Goal: Task Accomplishment & Management: Manage account settings

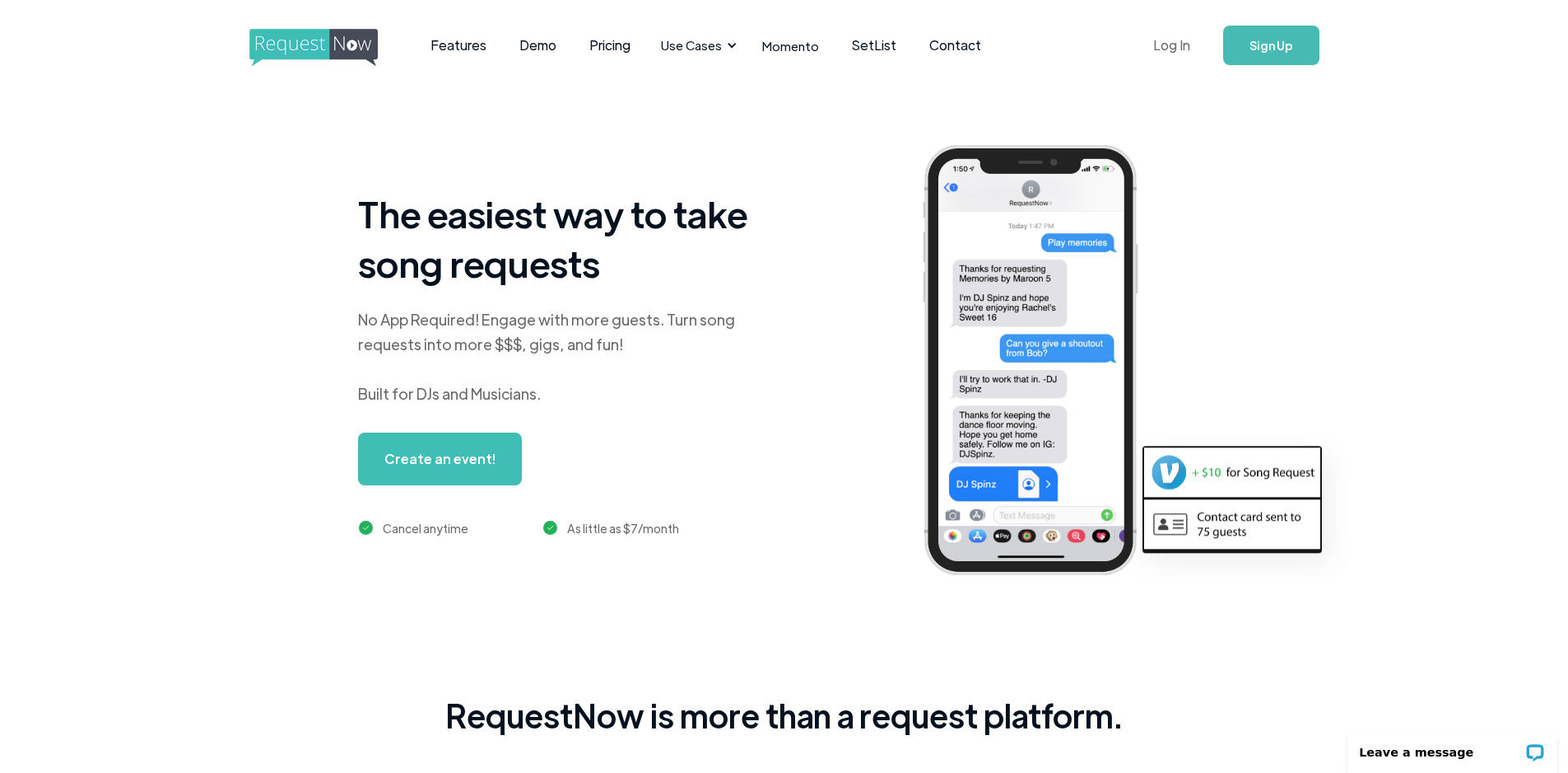
click at [1174, 43] on link "Log In" at bounding box center [1171, 46] width 70 height 58
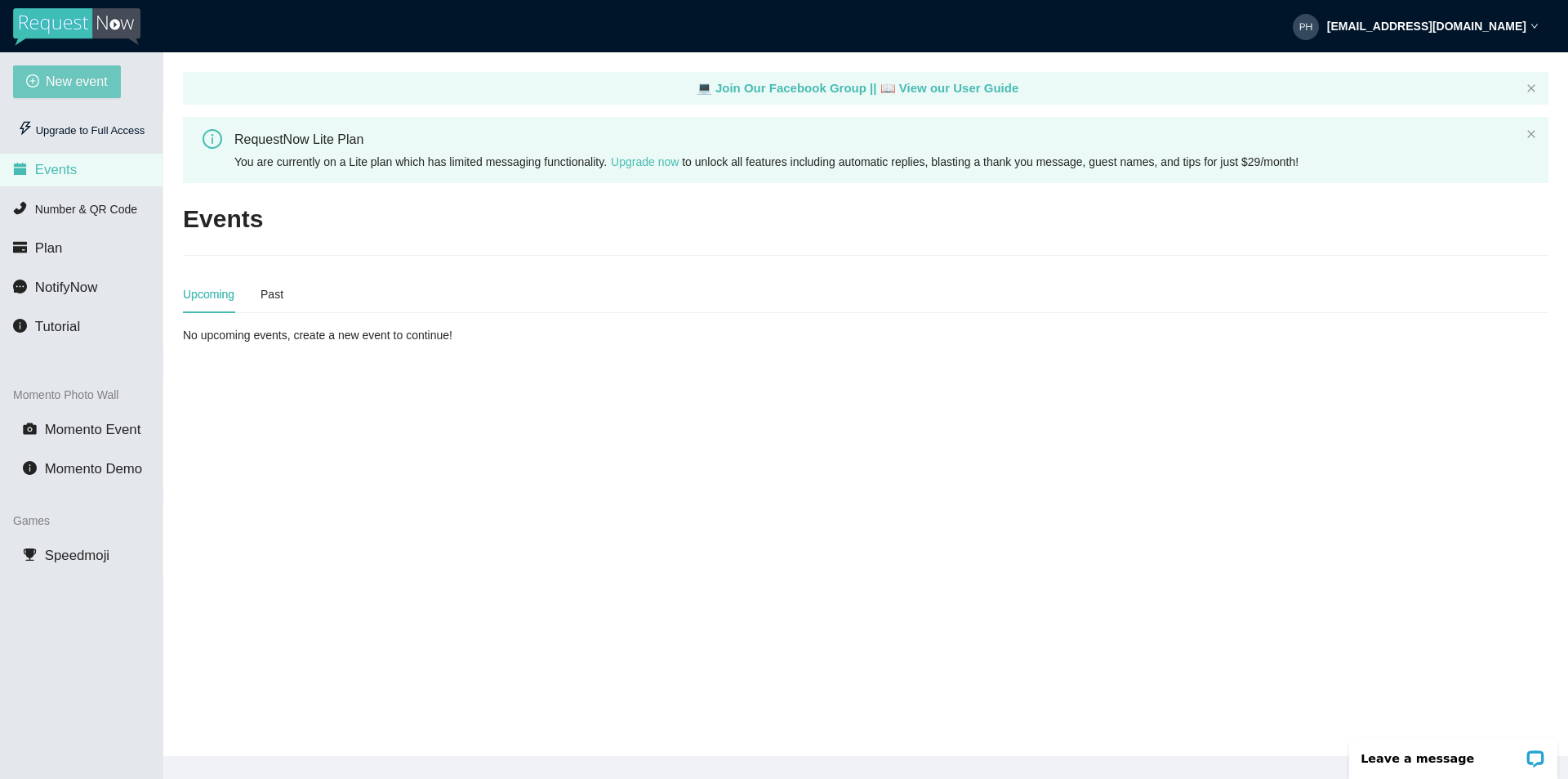
click at [75, 74] on span "New event" at bounding box center [76, 81] width 62 height 21
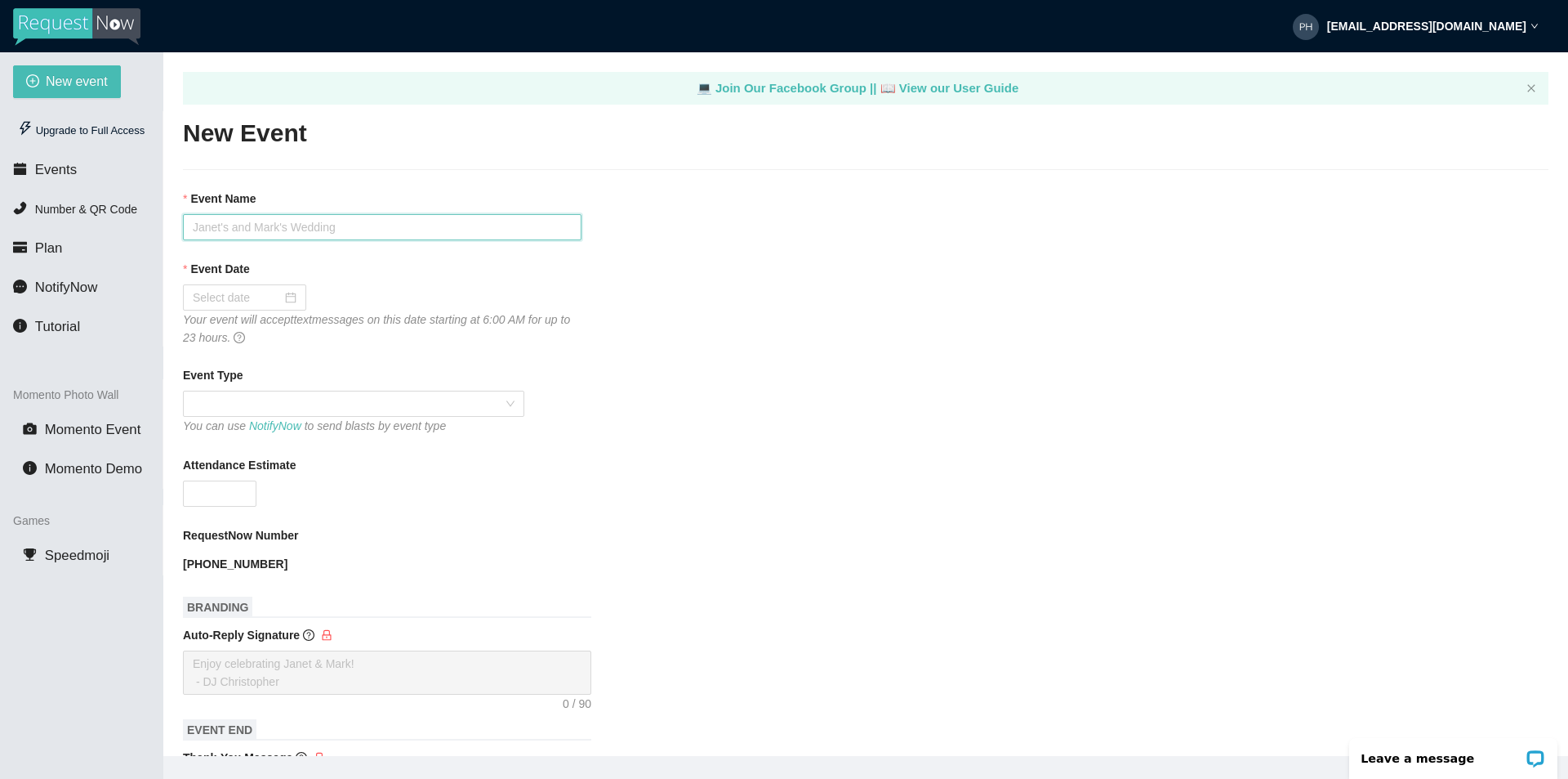
click at [232, 228] on input "Event Name" at bounding box center [382, 227] width 399 height 26
type input "Club [GEOGRAPHIC_DATA]"
click at [251, 301] on input "Event Date" at bounding box center [237, 297] width 89 height 18
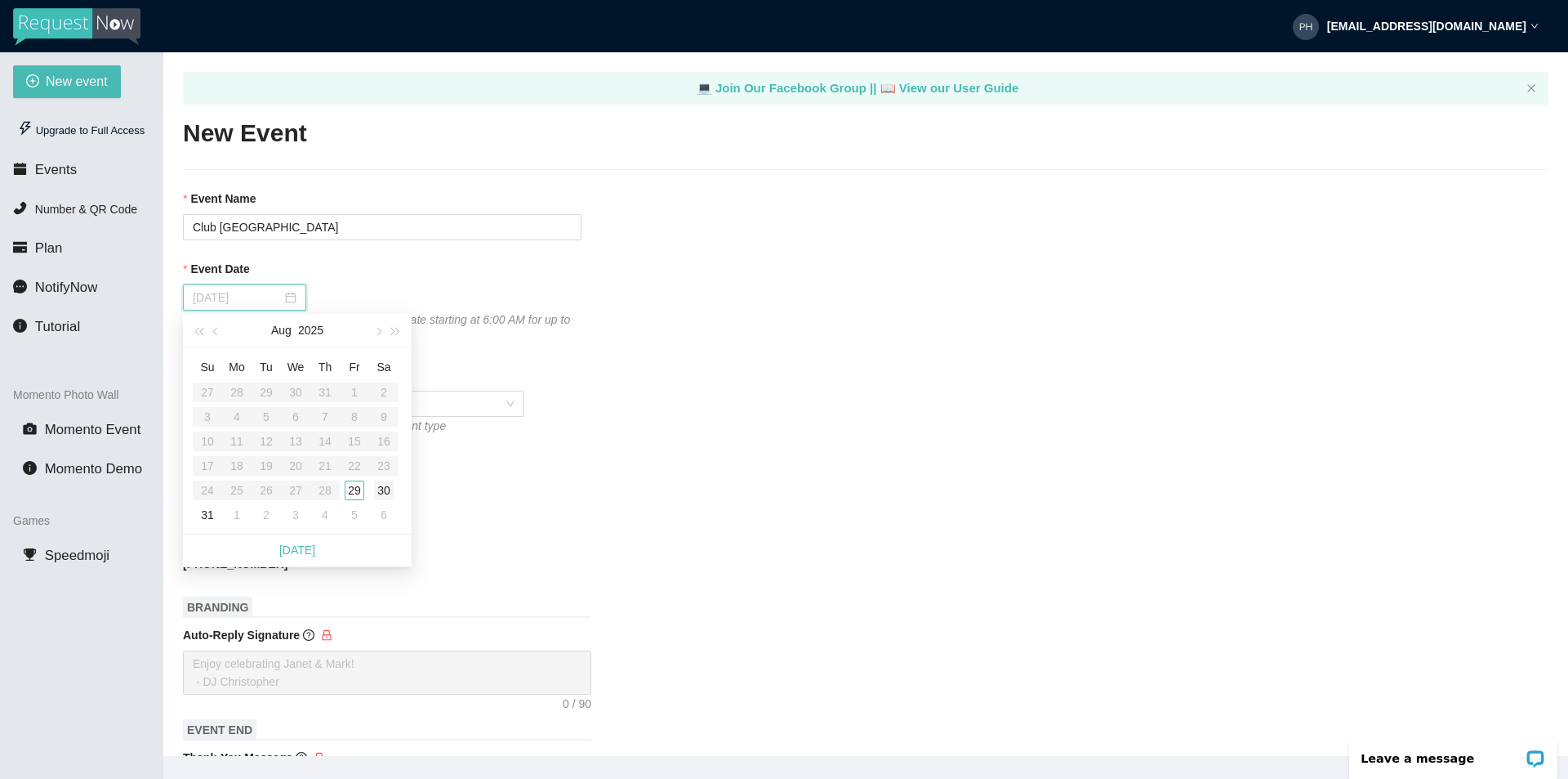
type input "[DATE]"
click at [380, 493] on div "30" at bounding box center [384, 491] width 20 height 20
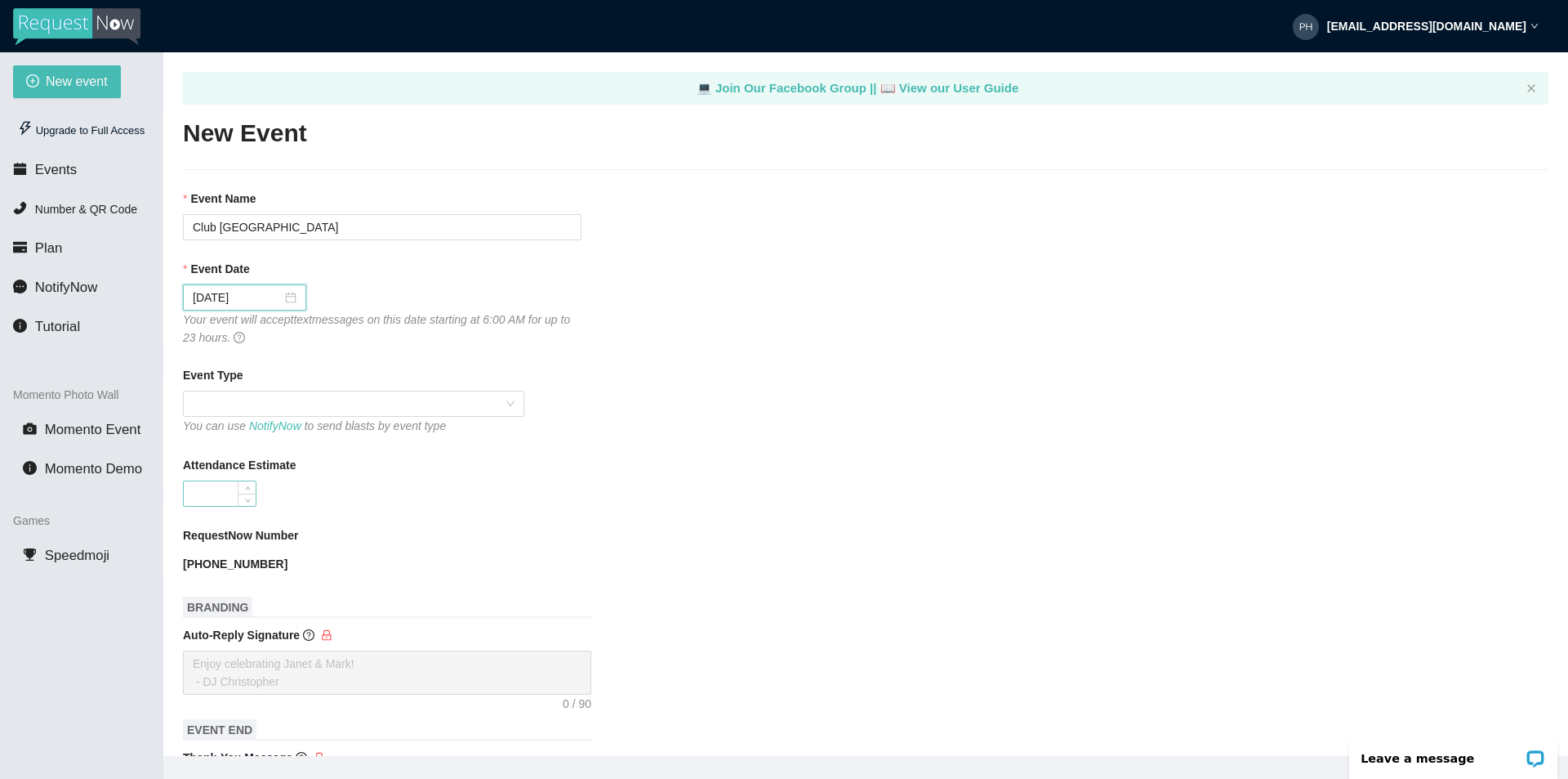
click at [230, 485] on input "Attendance Estimate" at bounding box center [220, 493] width 72 height 25
type input "60"
click at [736, 554] on div "RequestNow Number (209) 736-5119" at bounding box center [866, 551] width 1366 height 50
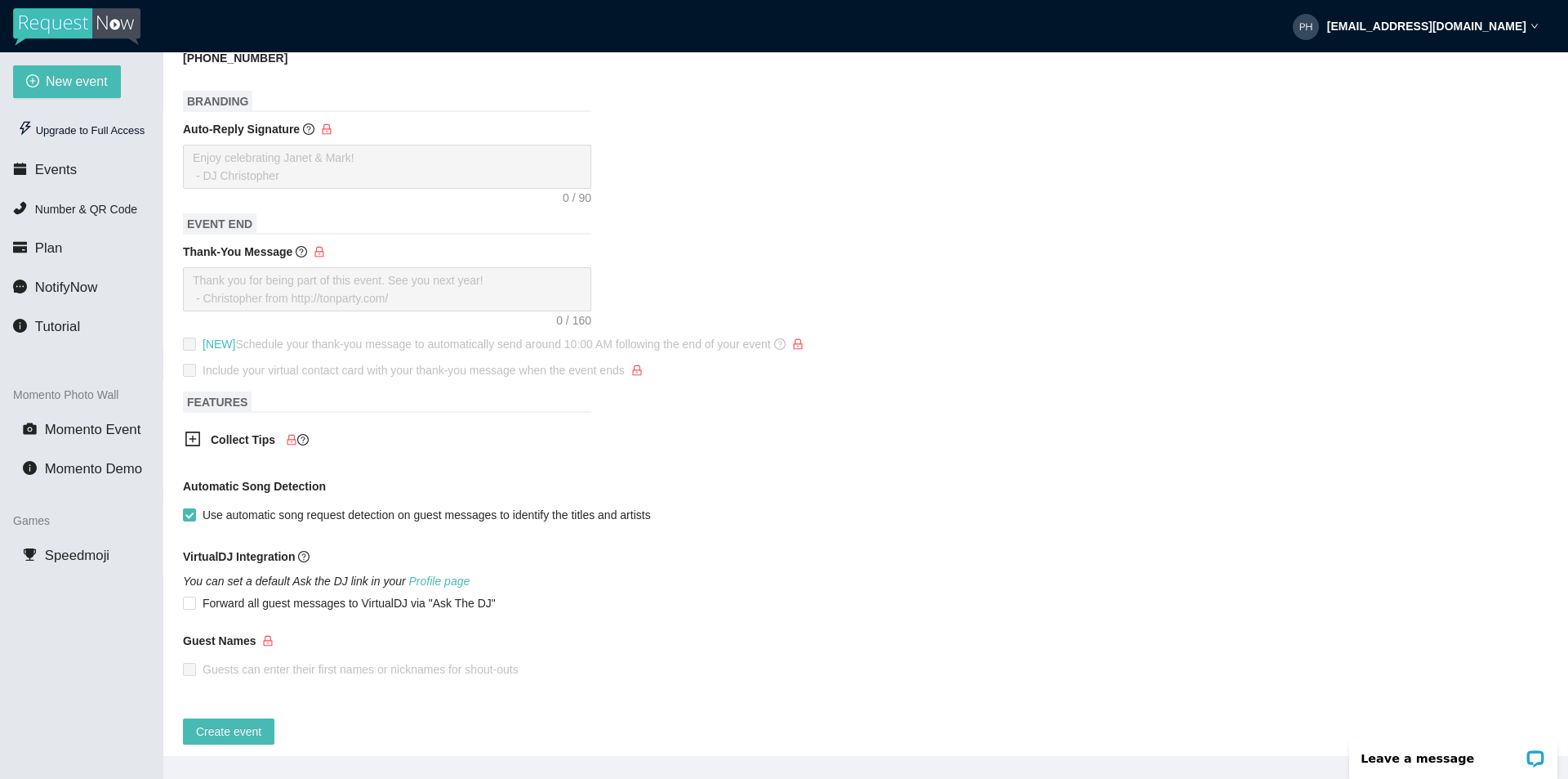
scroll to position [527, 0]
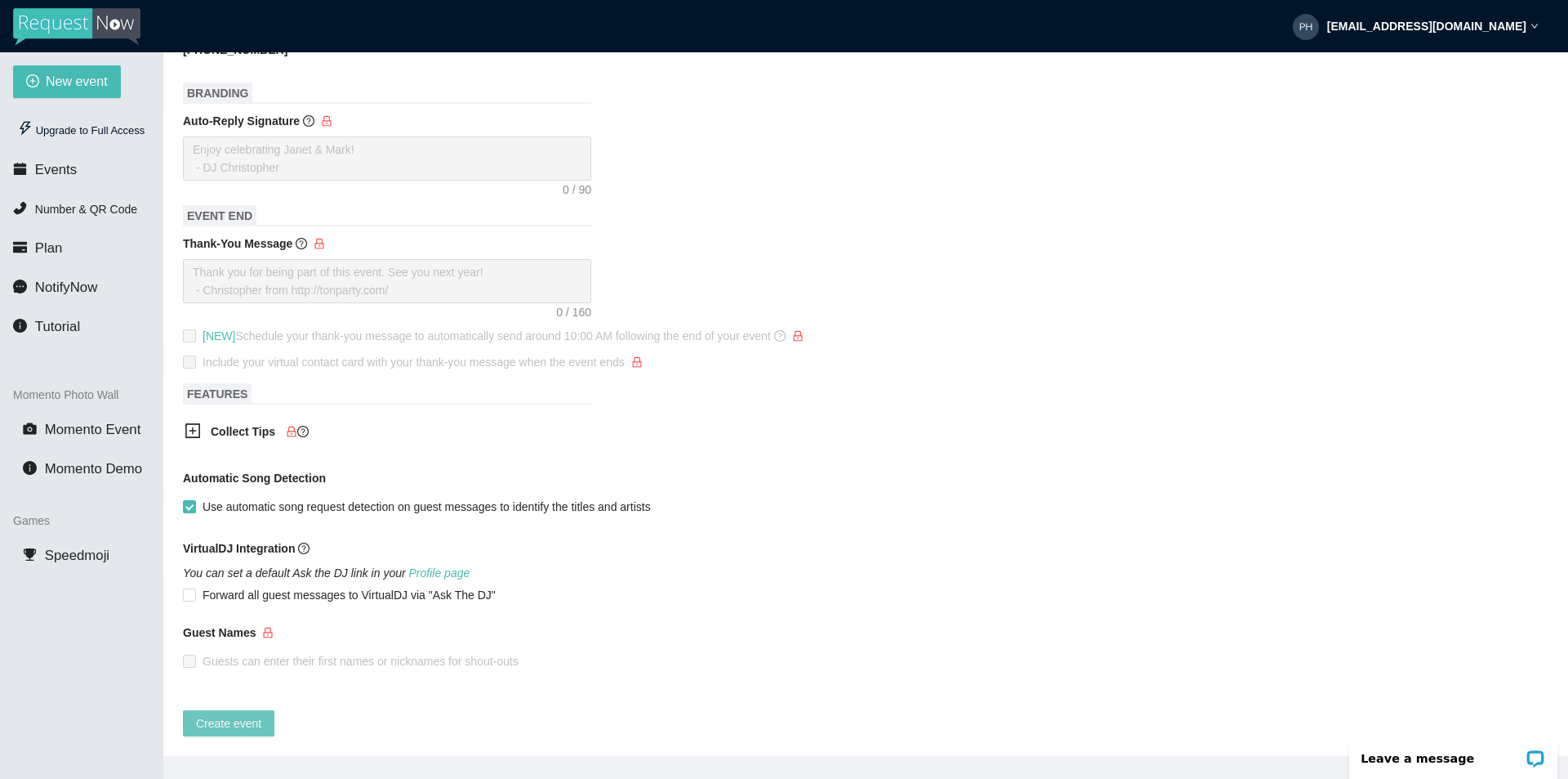
click at [225, 715] on span "Create event" at bounding box center [229, 724] width 65 height 18
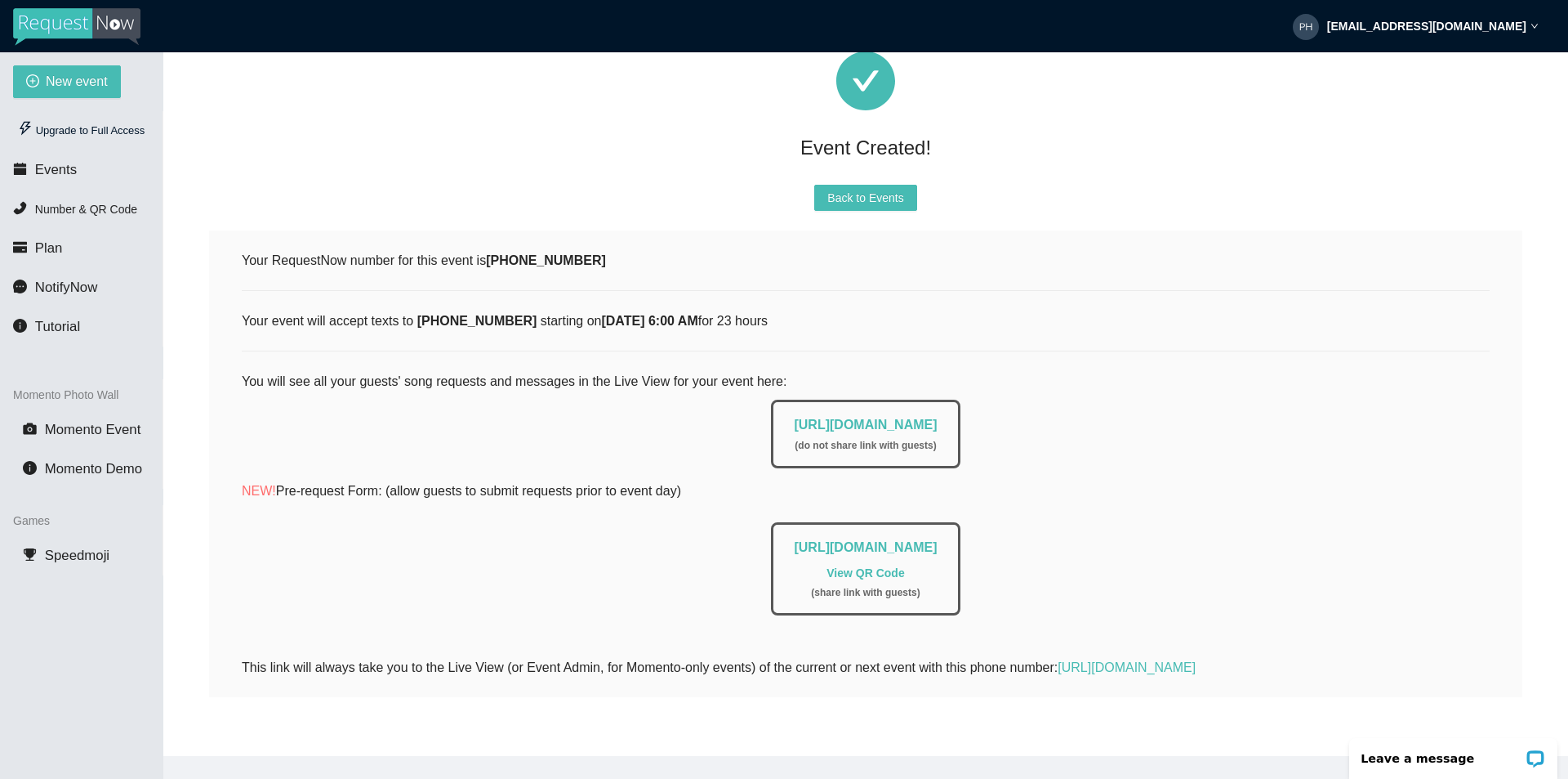
scroll to position [117, 0]
click at [862, 566] on link "View QR Code" at bounding box center [866, 572] width 77 height 13
click at [50, 72] on span "New event" at bounding box center [76, 81] width 62 height 21
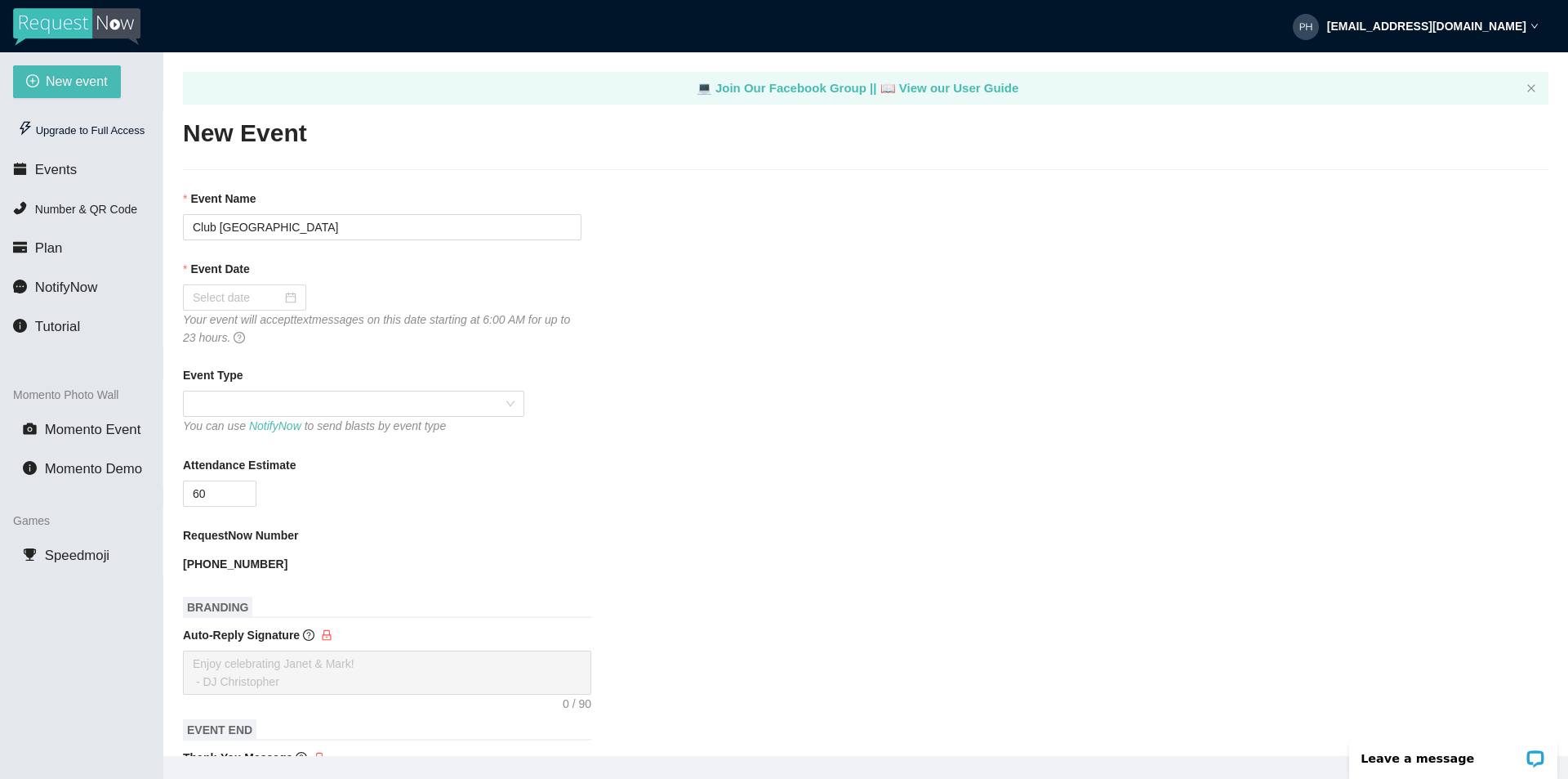
scroll to position [0, 0]
click at [49, 83] on span "New event" at bounding box center [76, 81] width 62 height 21
type textarea "[URL][DOMAIN_NAME]"
drag, startPoint x: 354, startPoint y: 229, endPoint x: 93, endPoint y: 221, distance: 261.1
click at [91, 238] on section "New event Upgrade to Full Access Events Number & QR Code Plan NotifyNow Tutoria…" at bounding box center [784, 441] width 1568 height 779
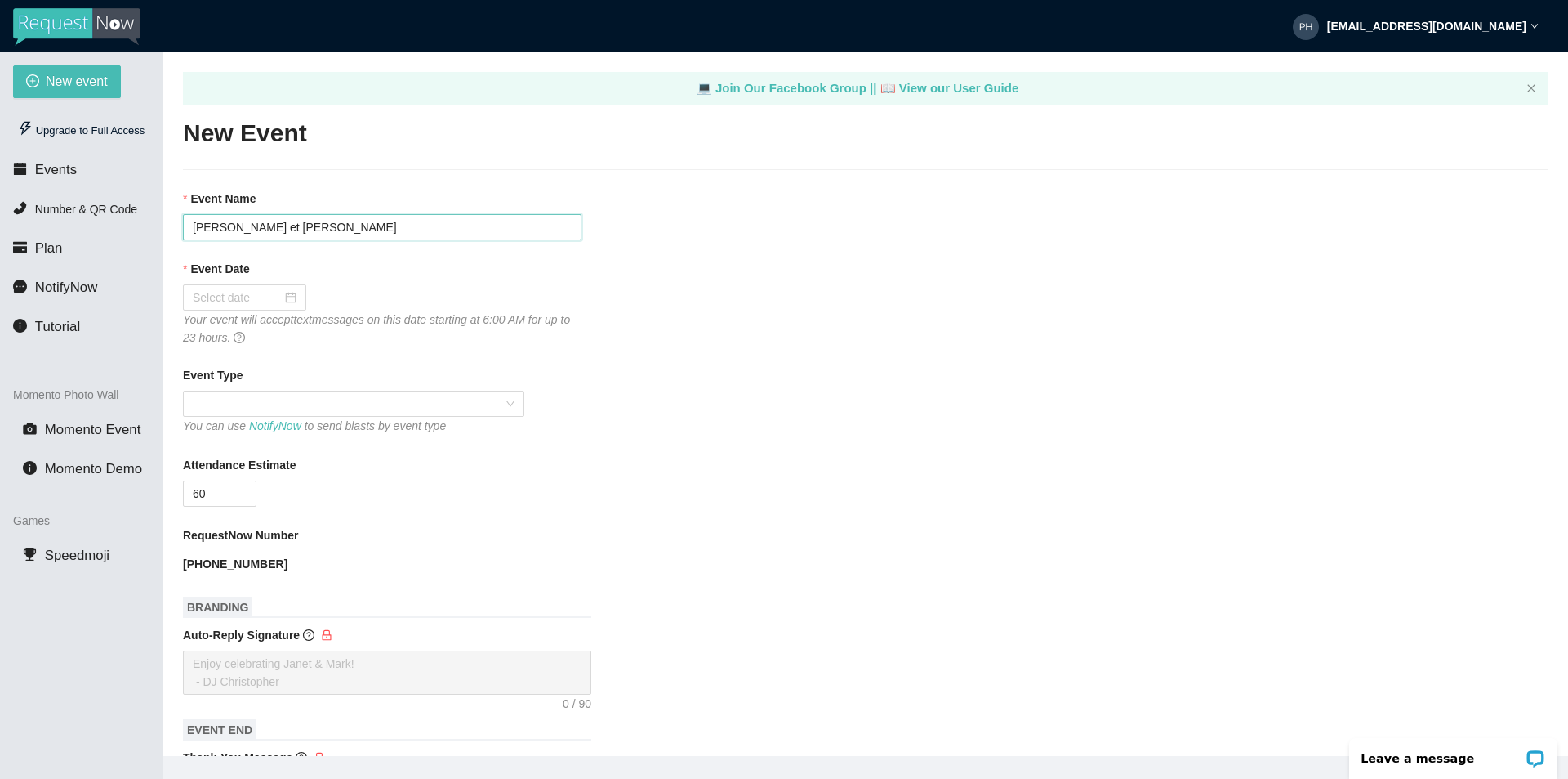
click at [217, 230] on input "Mariage Arianne et Francis" at bounding box center [382, 227] width 399 height 26
click at [312, 227] on input "Mariage Arianne et Francis" at bounding box center [382, 227] width 399 height 26
drag, startPoint x: 269, startPoint y: 232, endPoint x: 287, endPoint y: 223, distance: 20.1
click at [271, 229] on input "Mariage Arianne et Stéphane" at bounding box center [382, 227] width 399 height 26
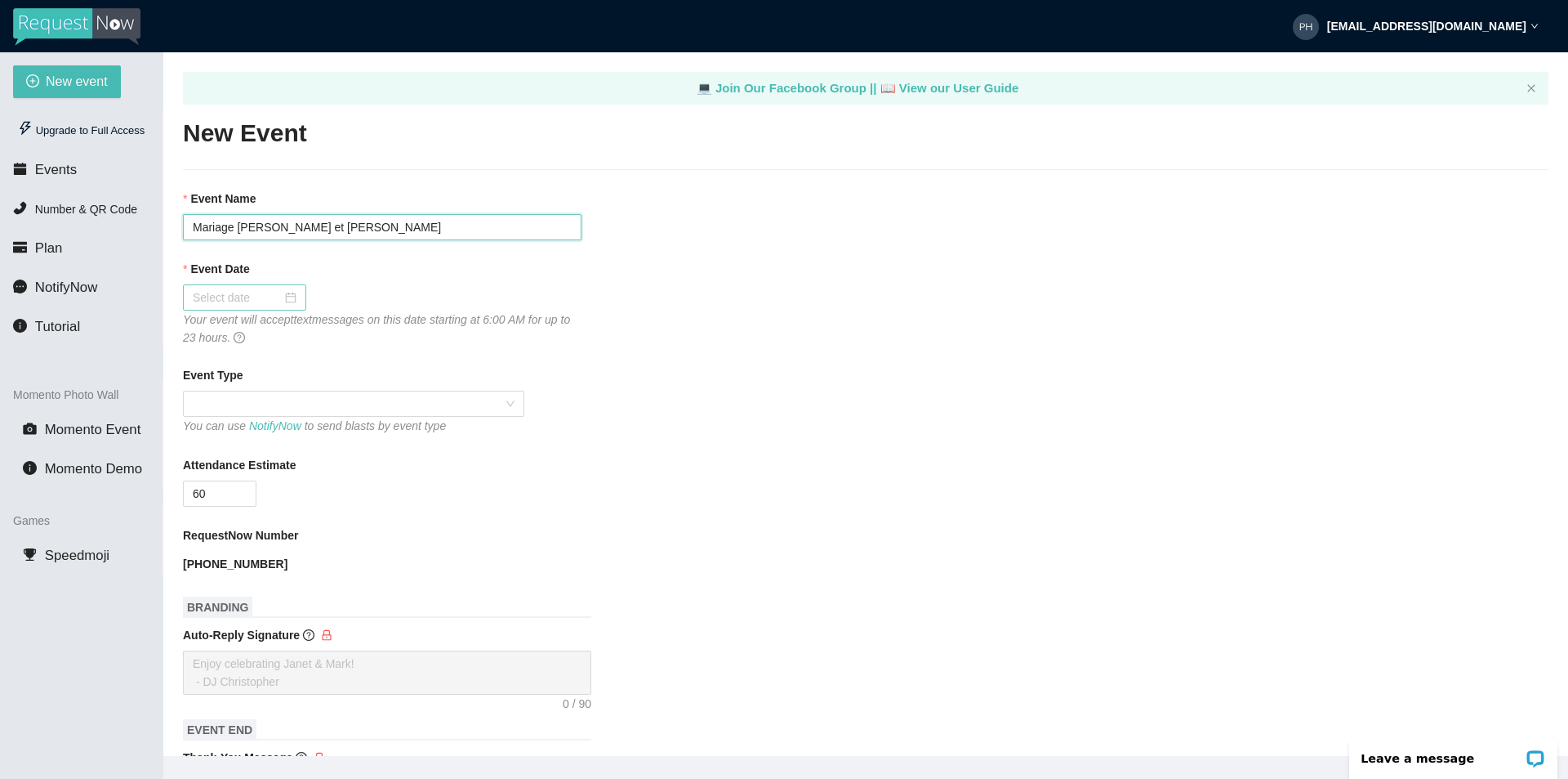
type input "Mariage [PERSON_NAME] et [PERSON_NAME]"
click at [255, 303] on input "Event Date" at bounding box center [237, 297] width 89 height 18
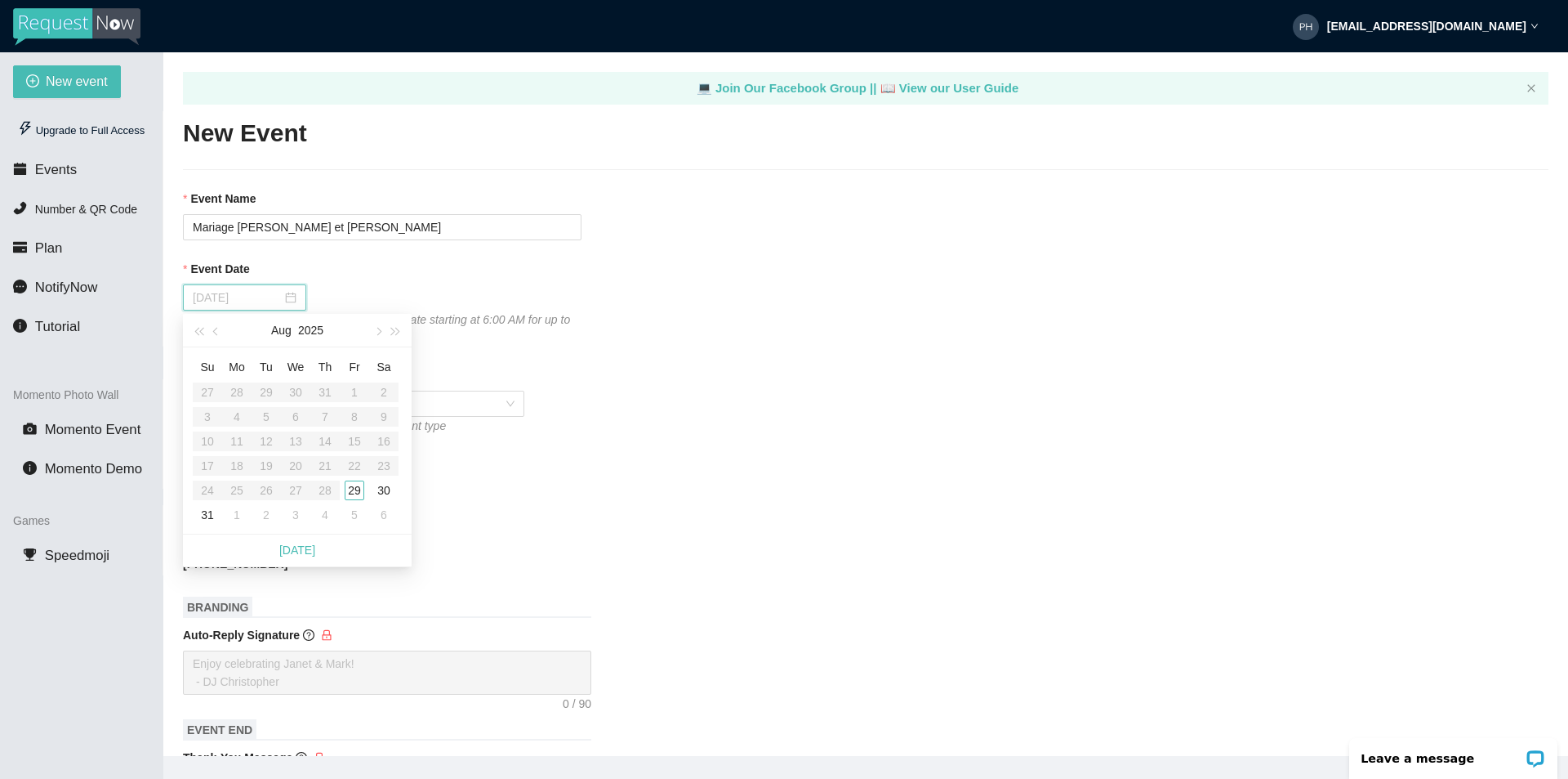
type input "[DATE]"
click at [207, 514] on div "31" at bounding box center [208, 515] width 20 height 20
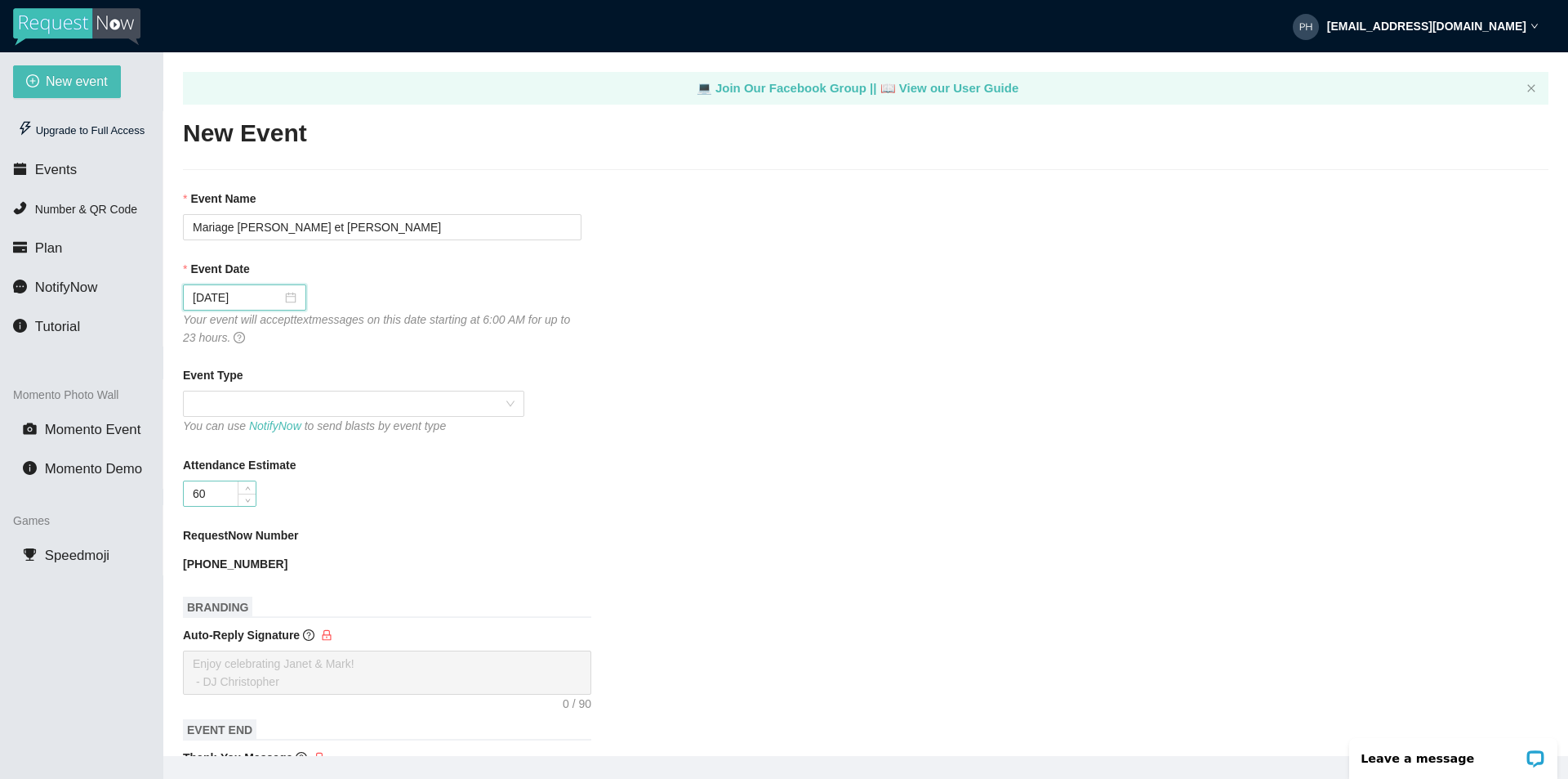
click at [215, 494] on input "60" at bounding box center [220, 493] width 72 height 25
drag, startPoint x: 215, startPoint y: 494, endPoint x: 185, endPoint y: 495, distance: 30.0
click at [185, 495] on input "60" at bounding box center [220, 493] width 72 height 25
type input "70"
click at [532, 563] on div "[PHONE_NUMBER]" at bounding box center [382, 564] width 399 height 18
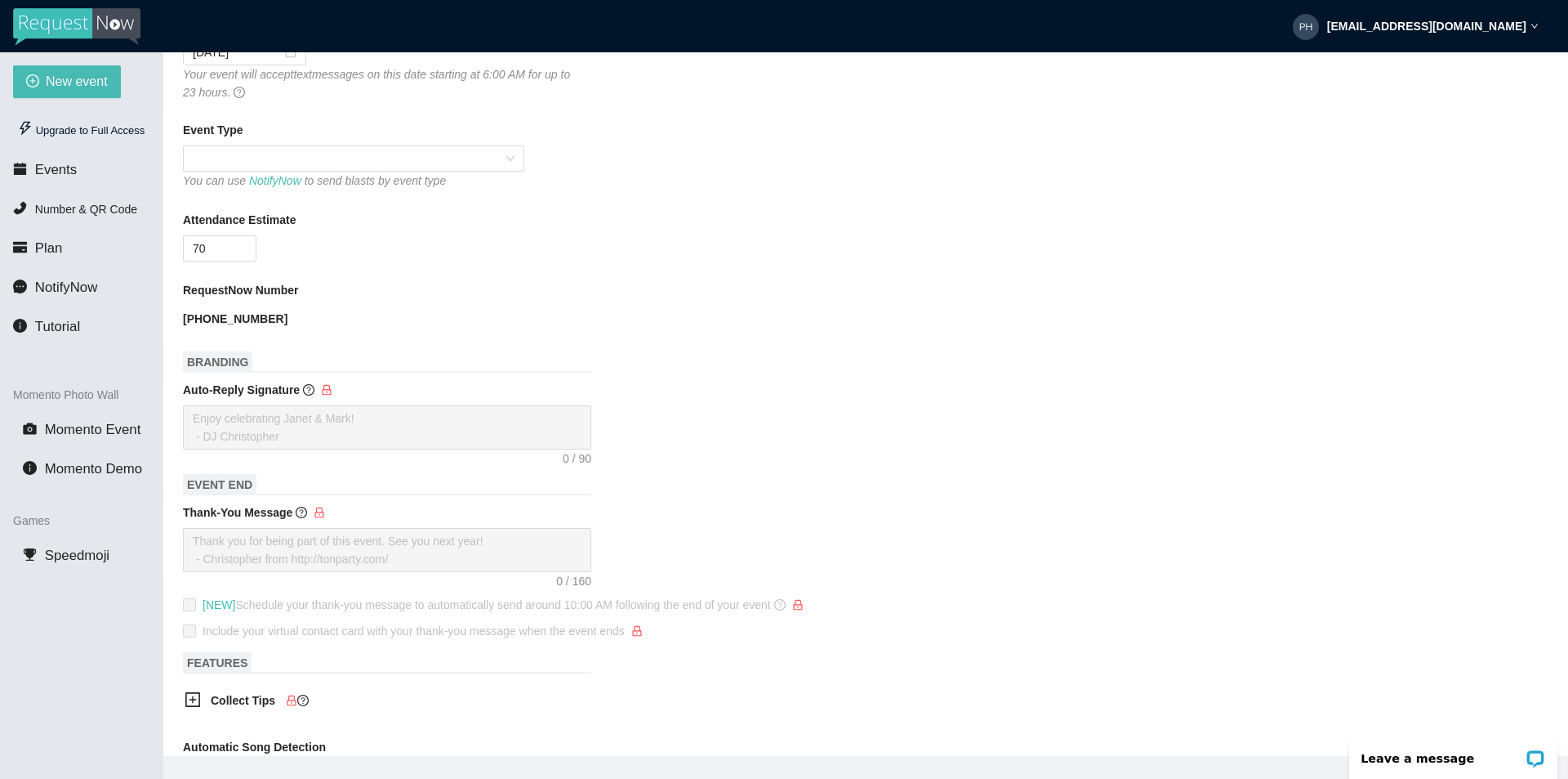
scroll to position [527, 0]
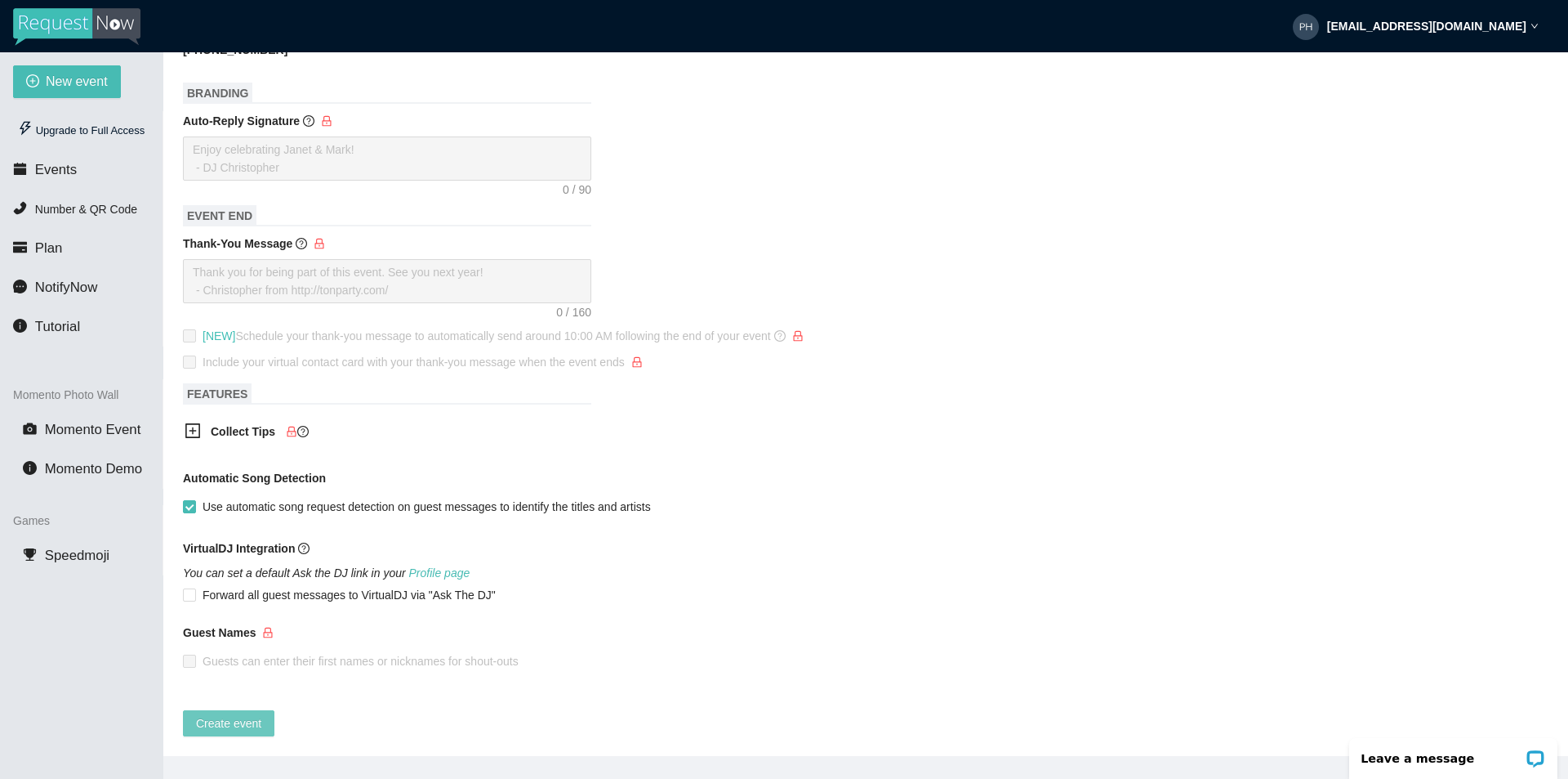
click at [219, 715] on span "Create event" at bounding box center [229, 724] width 65 height 18
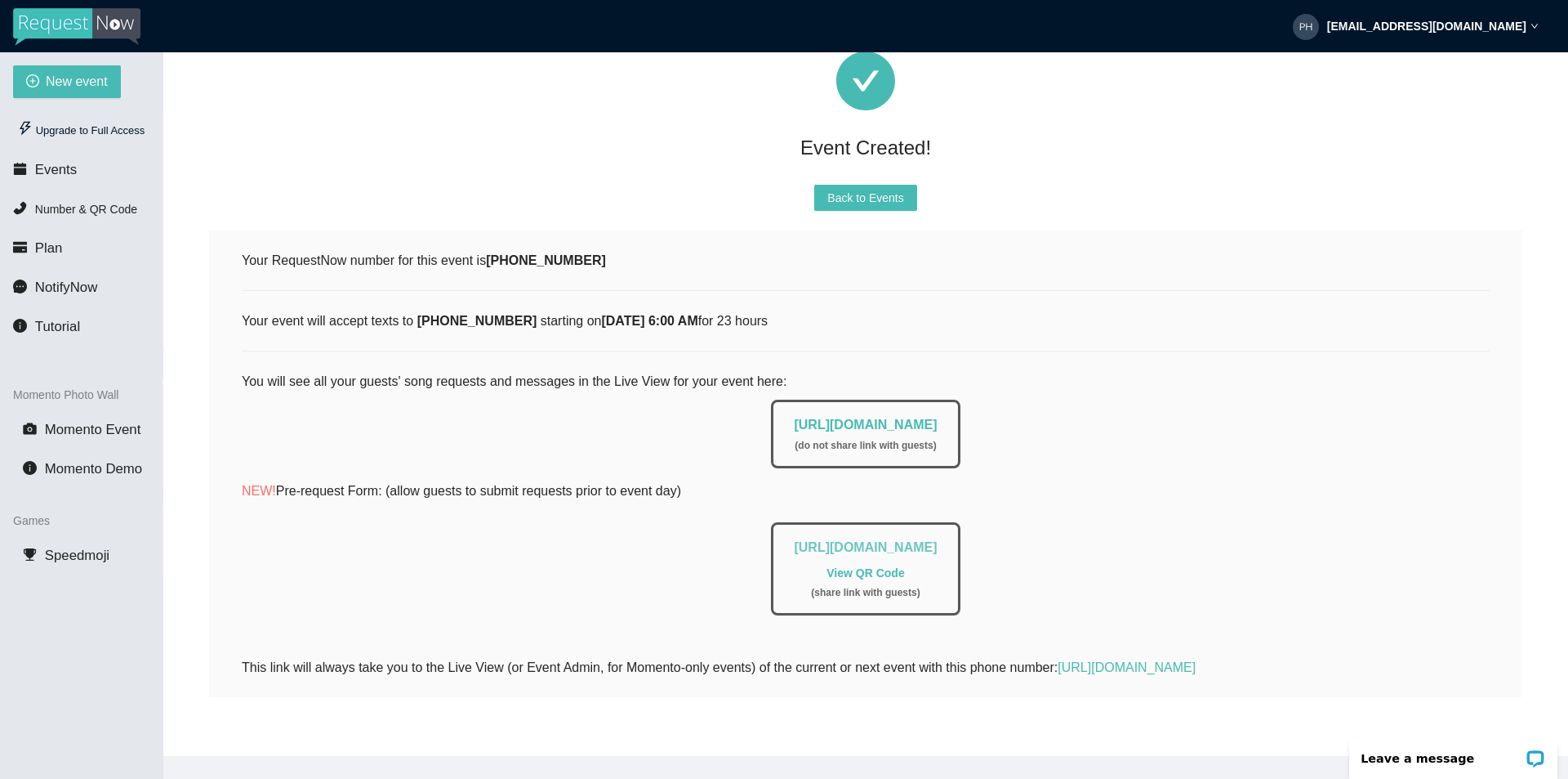
click at [883, 540] on link "https://app.requestnow.io/add-requests/ff1cdd4d-7230-48ea-b0ba-e0658ef1aea3" at bounding box center [866, 547] width 143 height 14
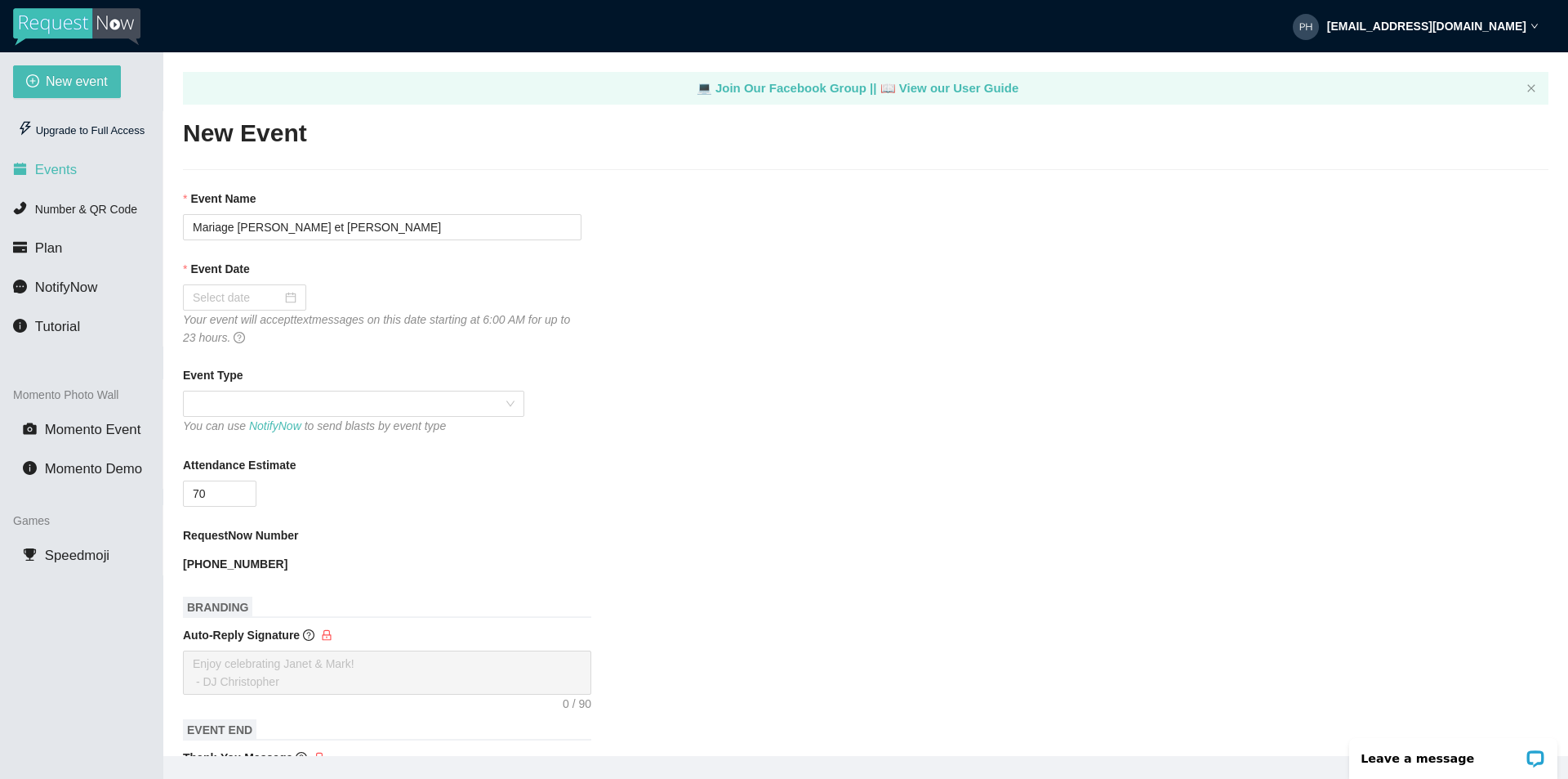
click at [46, 169] on span "Events" at bounding box center [56, 169] width 42 height 16
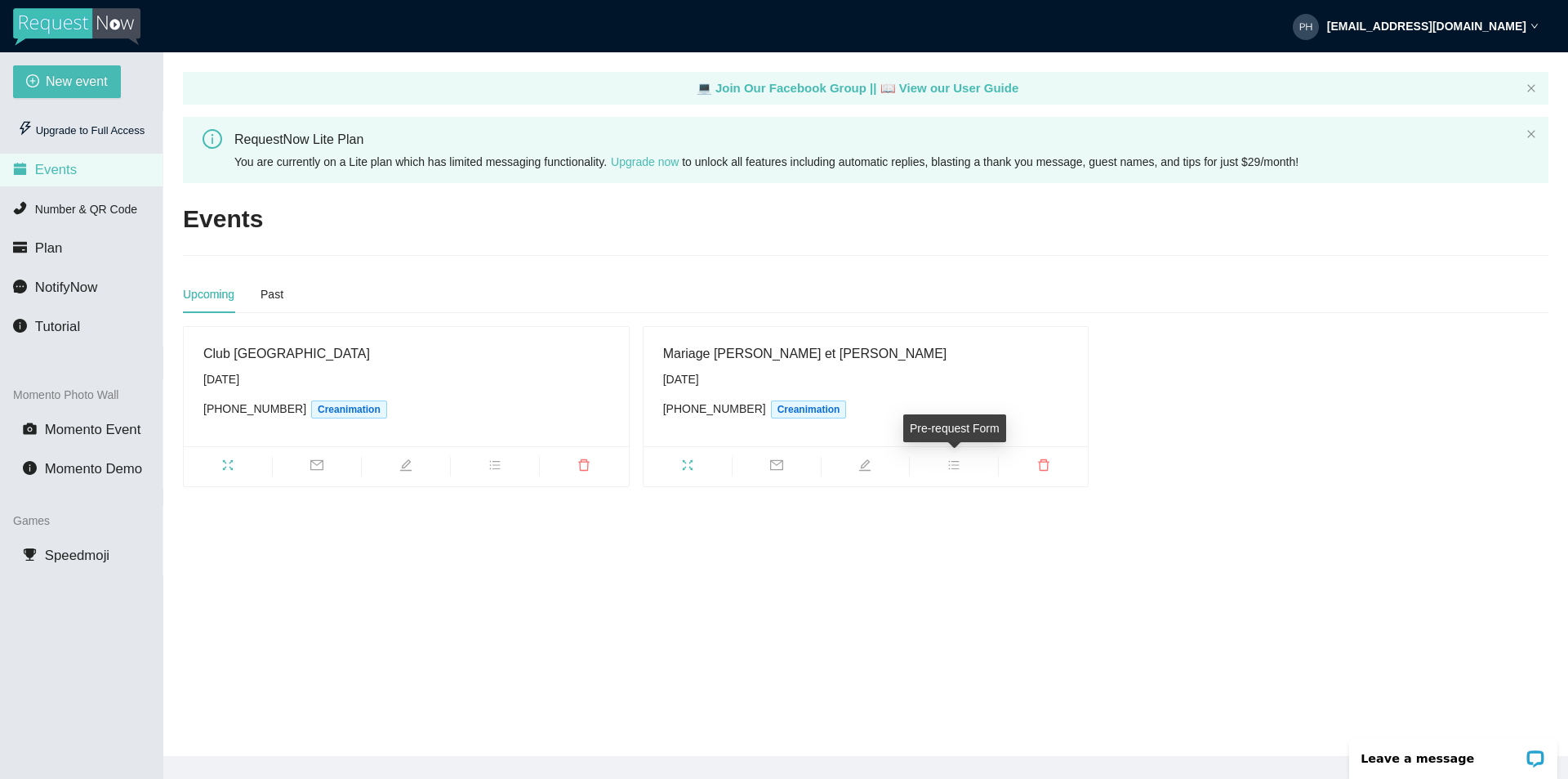
click at [950, 466] on icon "bars" at bounding box center [954, 464] width 13 height 13
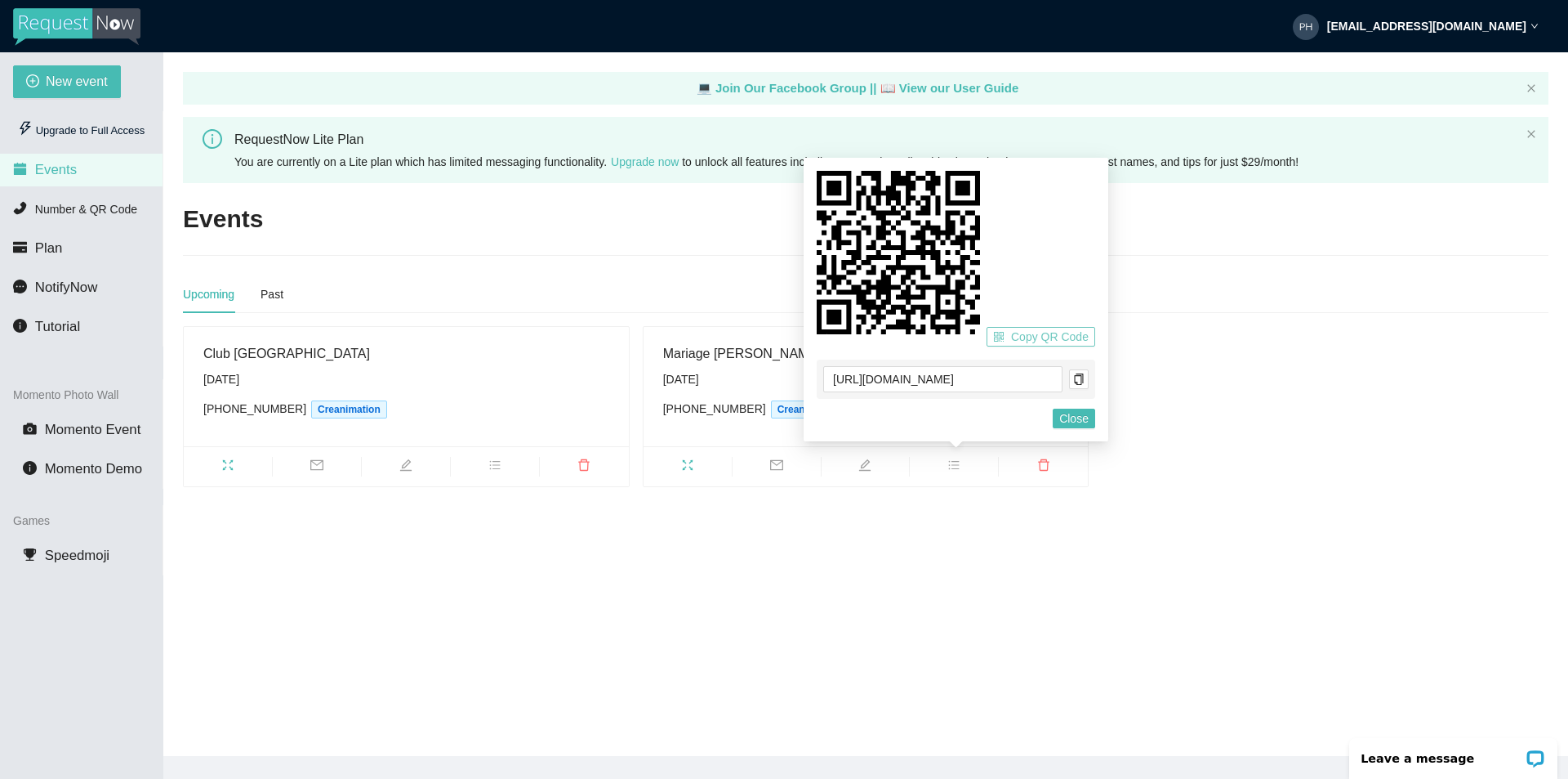
click at [1050, 339] on span "Copy QR Code" at bounding box center [1050, 337] width 77 height 18
click at [1071, 415] on span "Close" at bounding box center [1074, 419] width 30 height 18
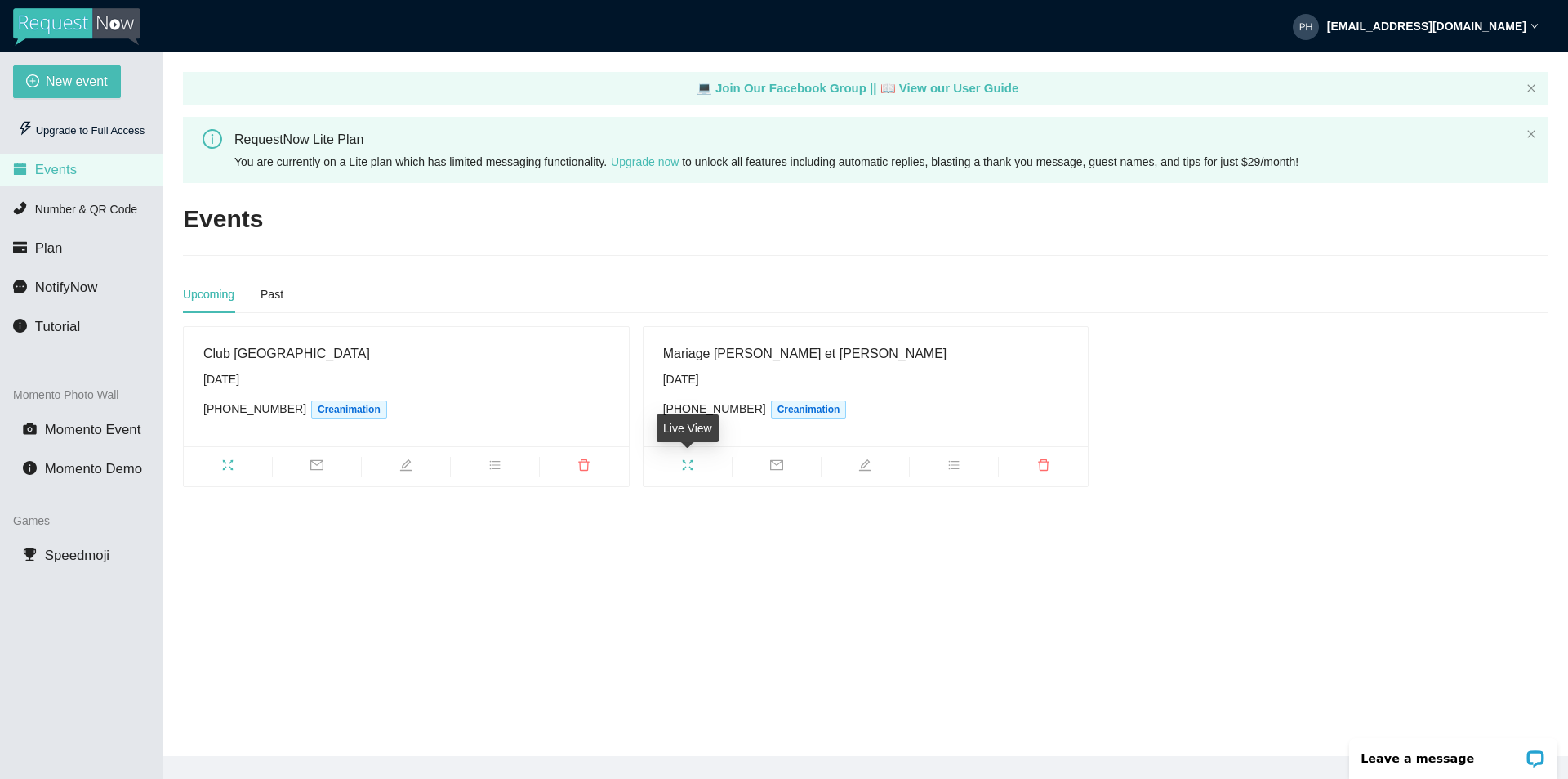
click at [692, 464] on icon "fullscreen" at bounding box center [688, 464] width 13 height 13
click at [865, 468] on icon "edit" at bounding box center [865, 464] width 13 height 13
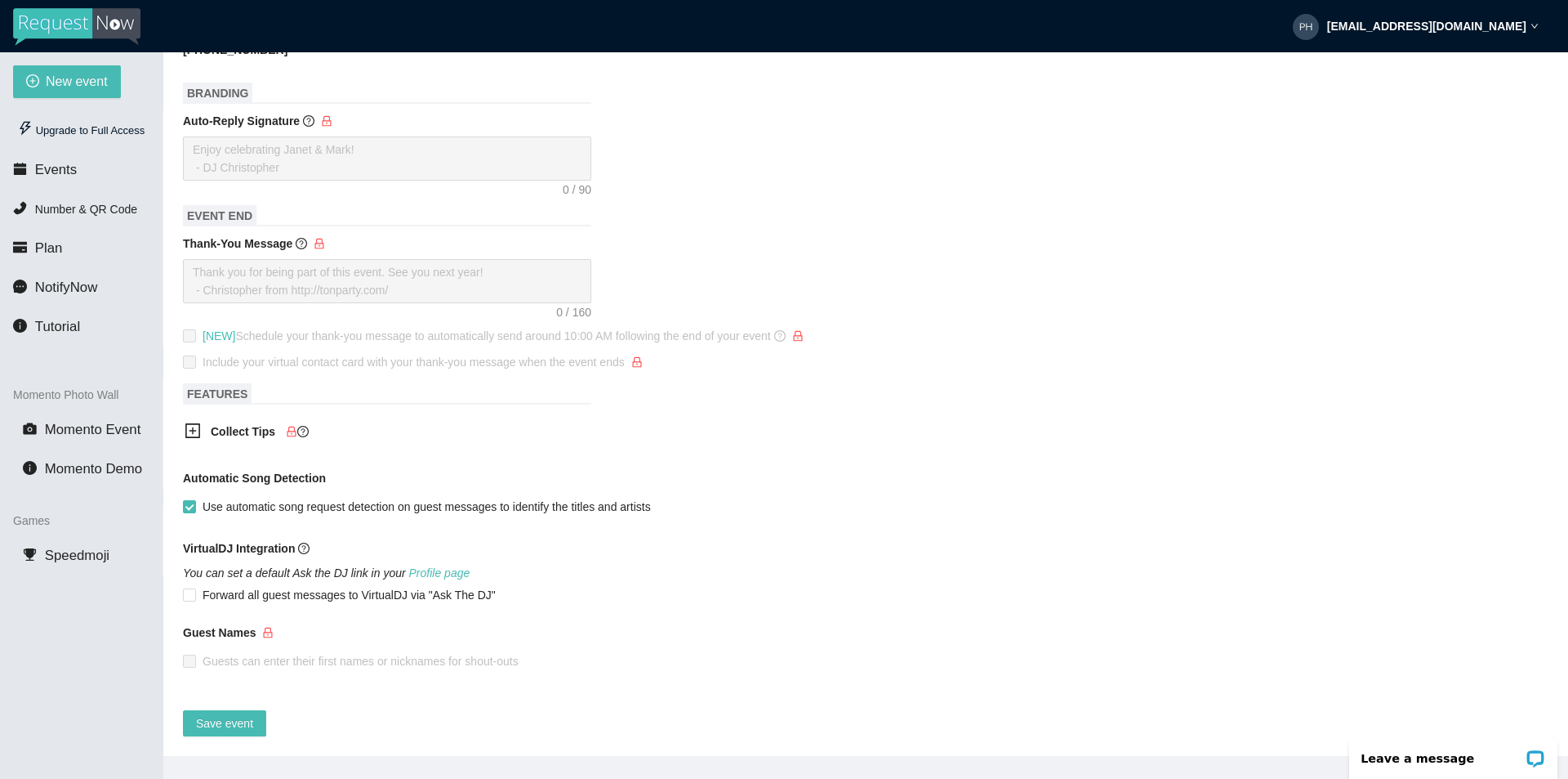
scroll to position [527, 0]
click at [220, 715] on span "Save event" at bounding box center [225, 724] width 57 height 18
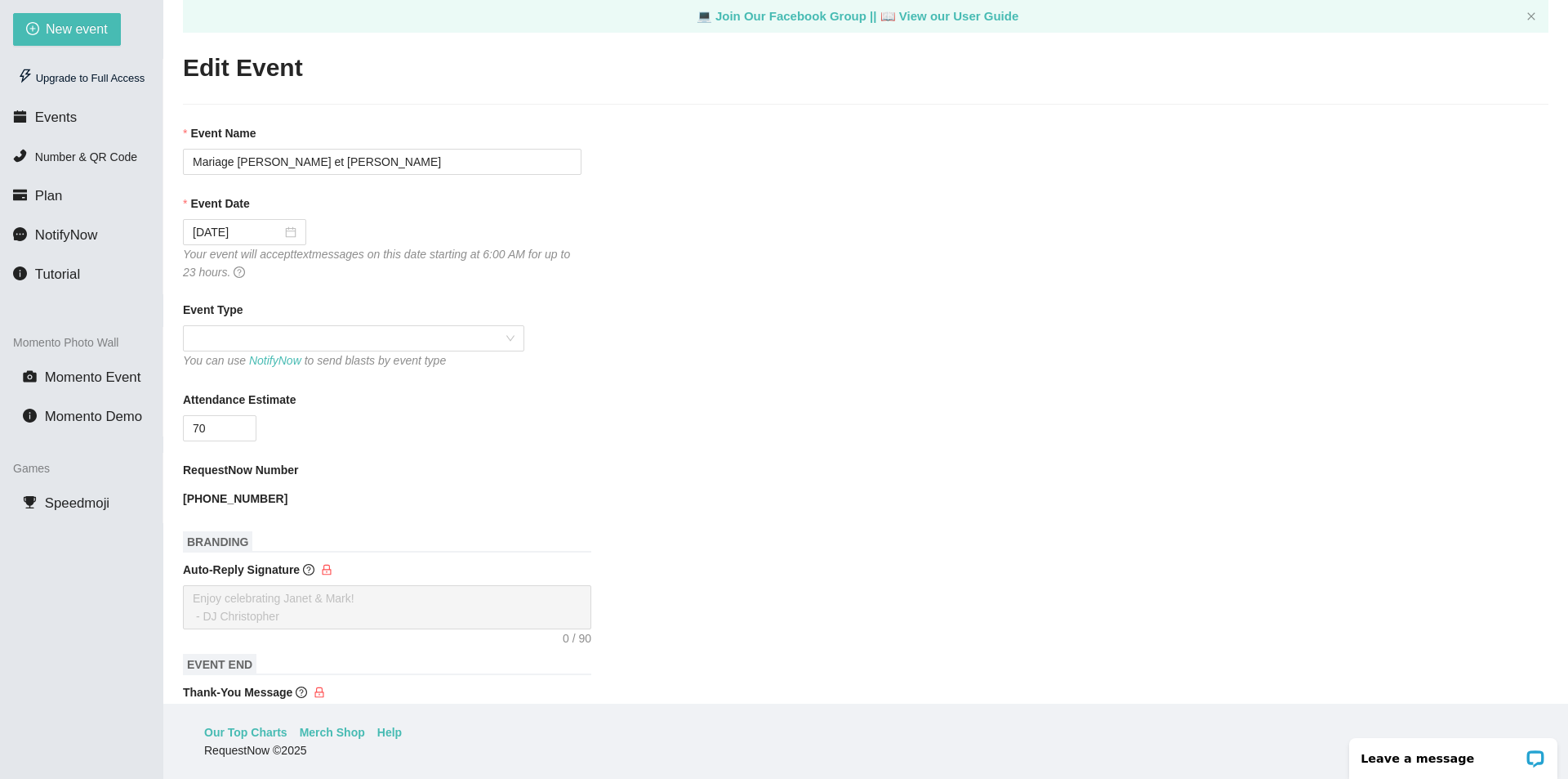
scroll to position [0, 0]
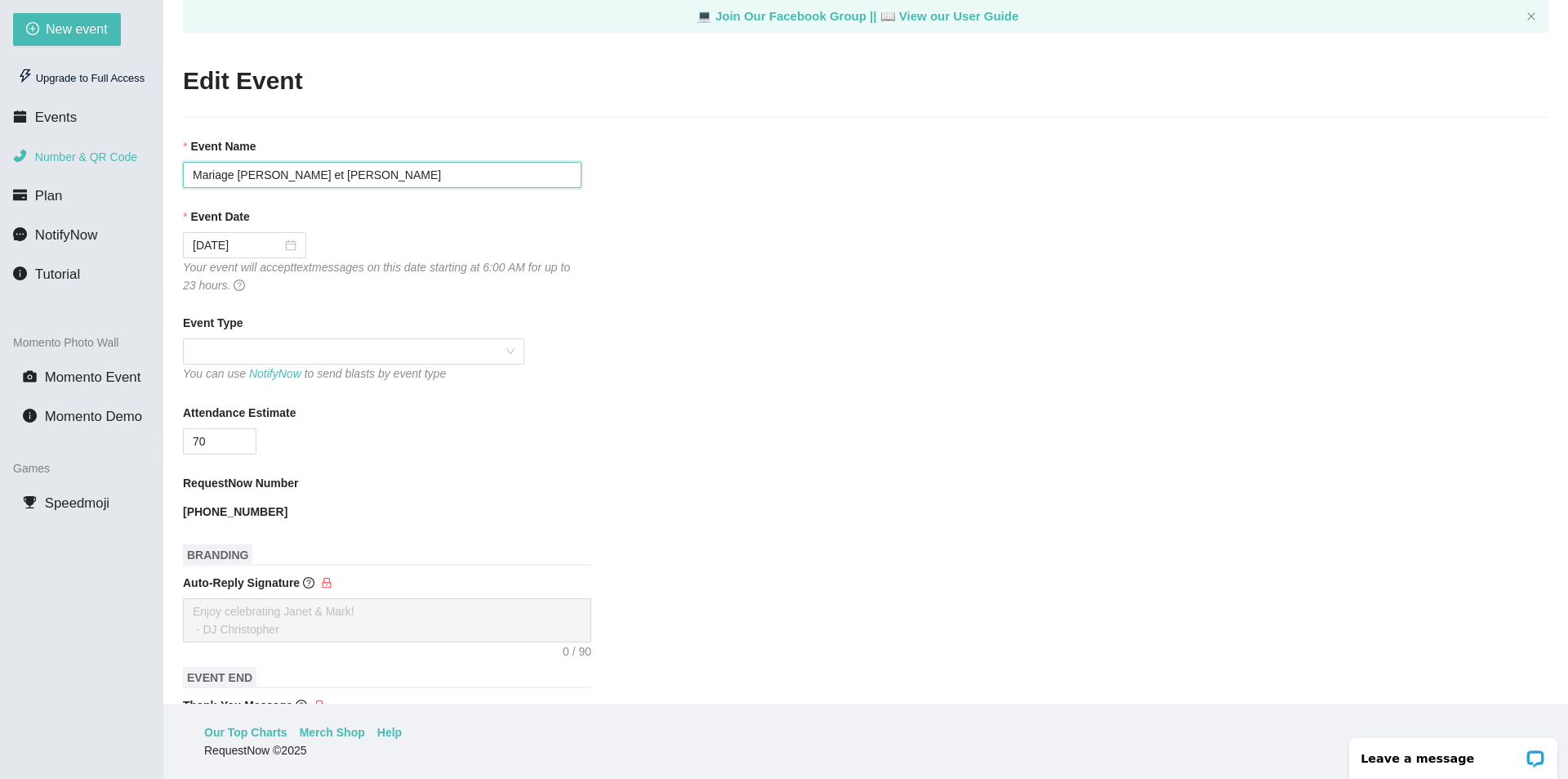
drag, startPoint x: 340, startPoint y: 172, endPoint x: 143, endPoint y: 166, distance: 197.1
click at [143, 166] on section "New event Upgrade to Full Access Events Number & QR Code Plan NotifyNow Tutoria…" at bounding box center [784, 389] width 1568 height 779
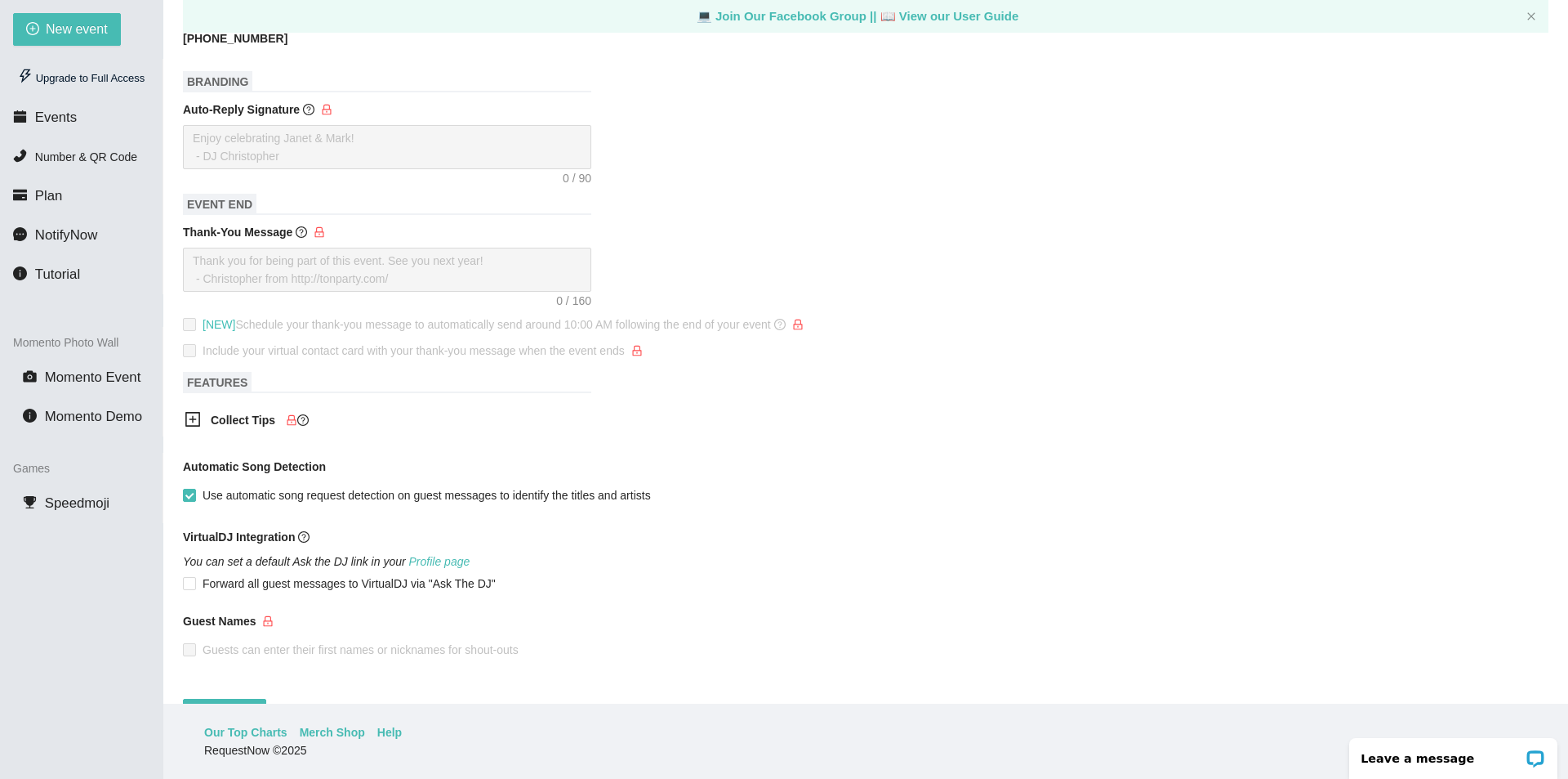
scroll to position [527, 0]
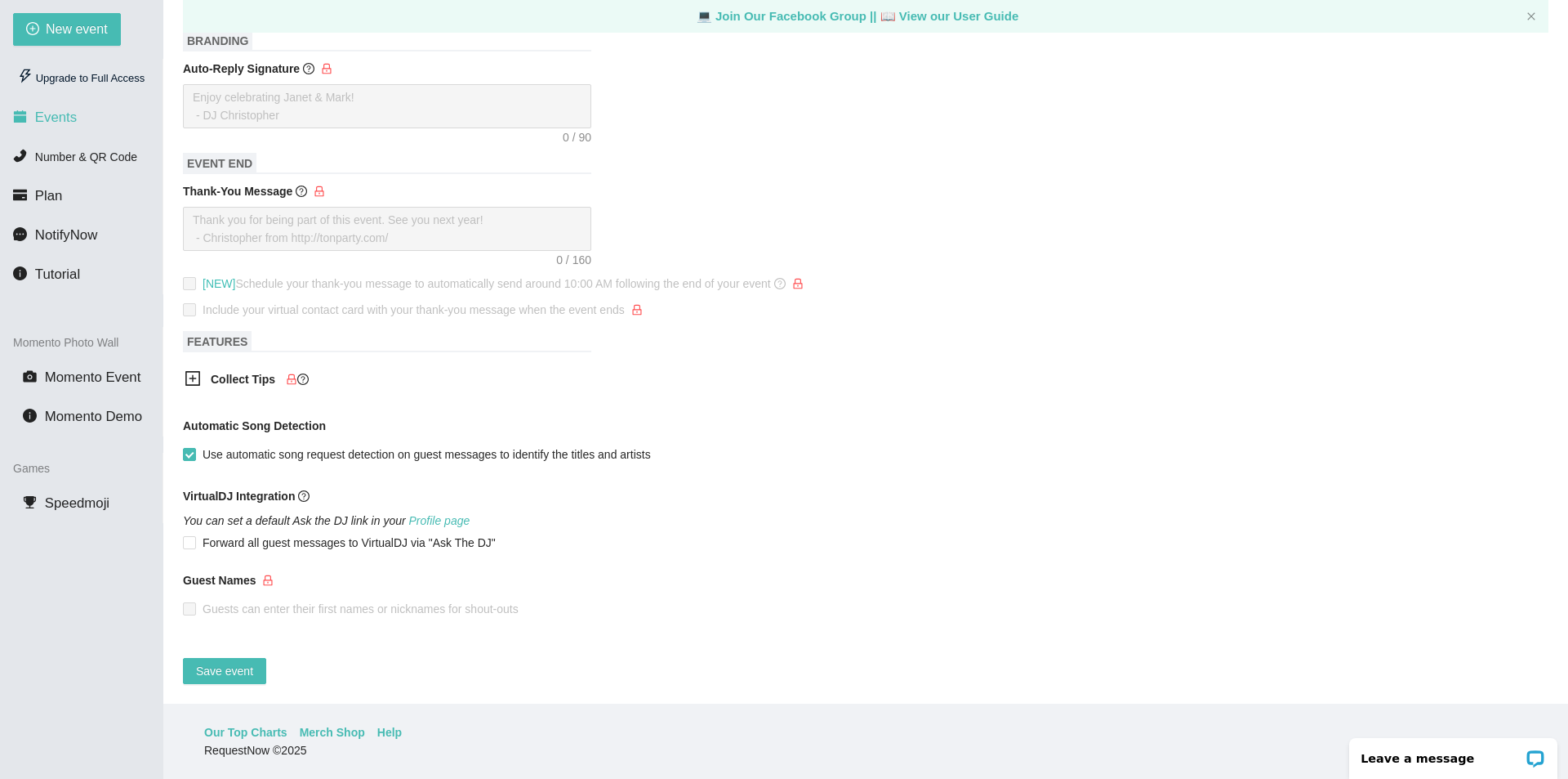
click at [58, 111] on span "Events" at bounding box center [56, 118] width 42 height 16
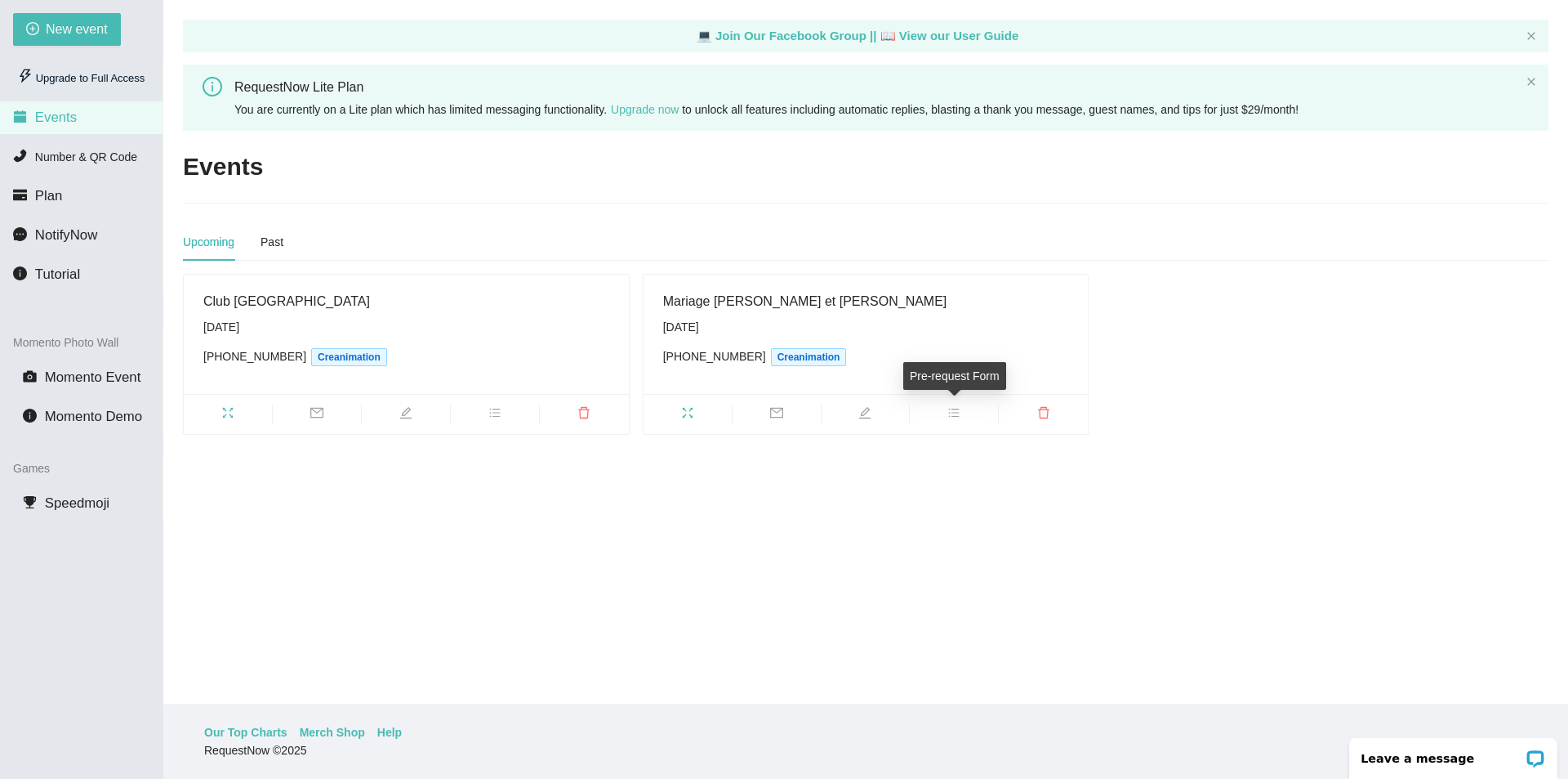
click at [955, 409] on icon "bars" at bounding box center [955, 413] width 11 height 9
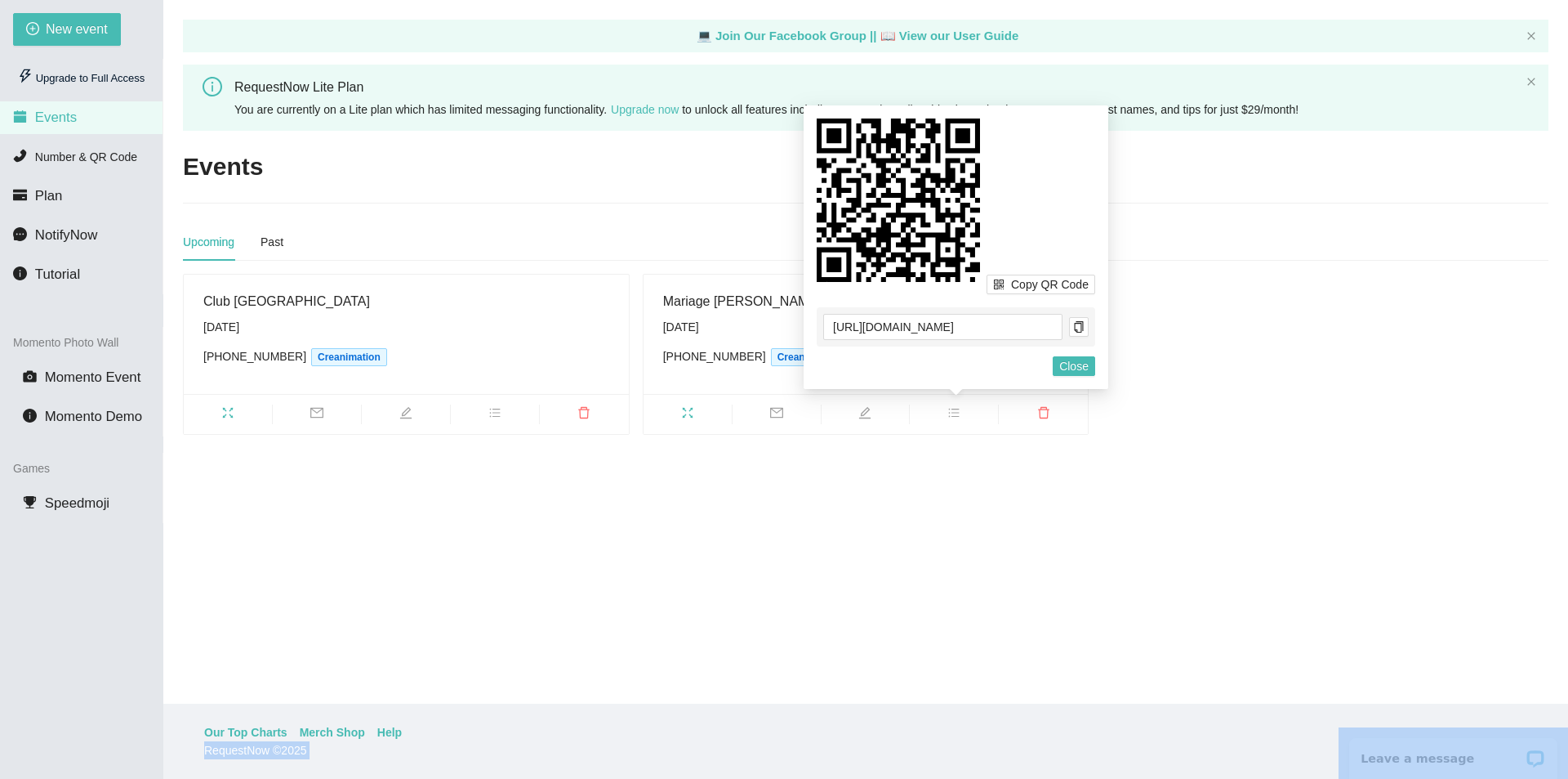
drag, startPoint x: 892, startPoint y: 211, endPoint x: 2225, endPoint y: 727, distance: 1429.4
click at [1568, 727] on html "[EMAIL_ADDRESS][DOMAIN_NAME] New event Upgrade to Full Access Events Number & Q…" at bounding box center [784, 337] width 1568 height 779
click at [1046, 284] on span "Copy QR Code" at bounding box center [1050, 284] width 77 height 18
click at [1073, 328] on icon "copy" at bounding box center [1079, 328] width 12 height 12
drag, startPoint x: 900, startPoint y: 207, endPoint x: 878, endPoint y: 234, distance: 34.8
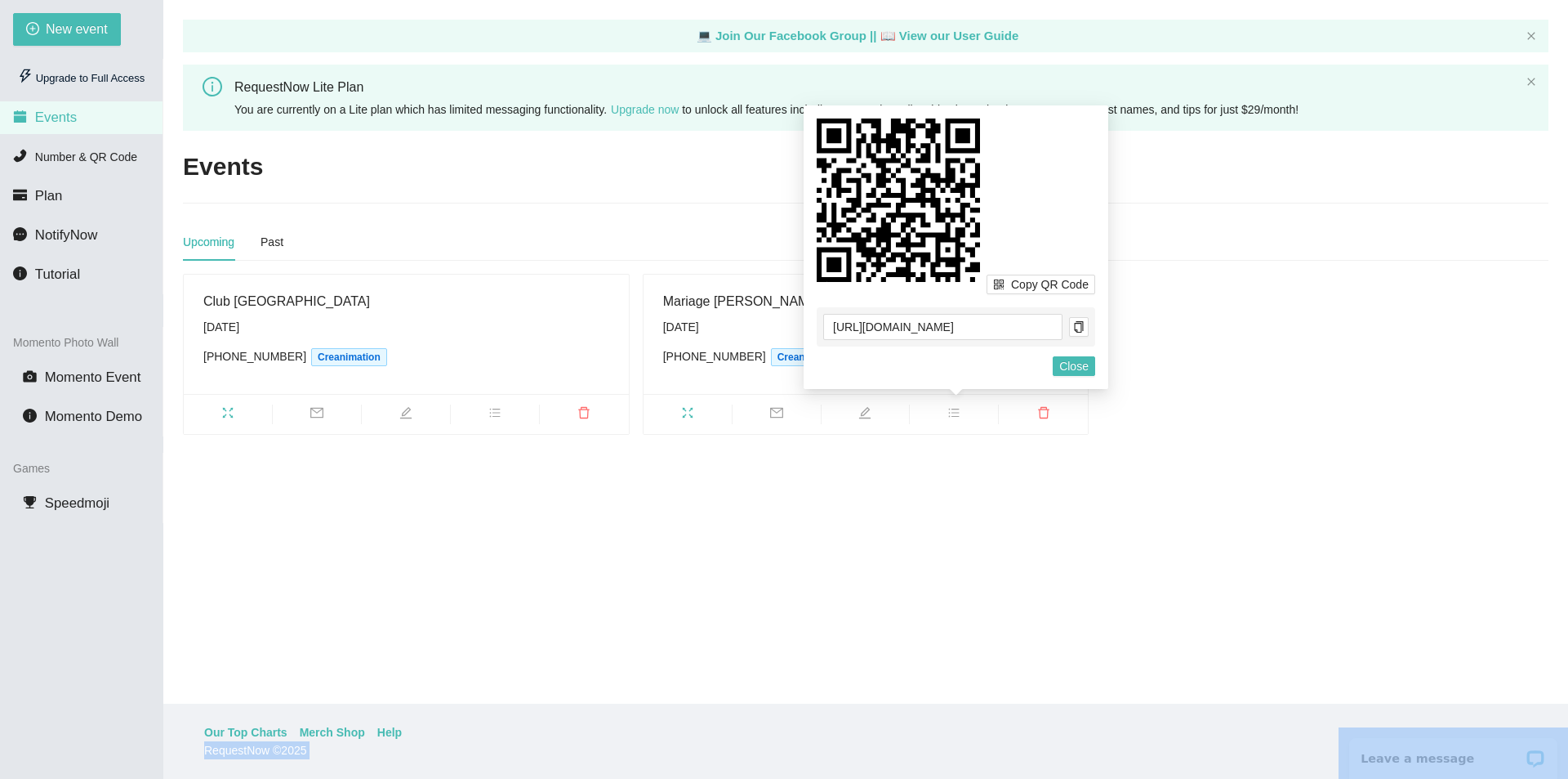
click at [878, 234] on icon at bounding box center [898, 200] width 163 height 163
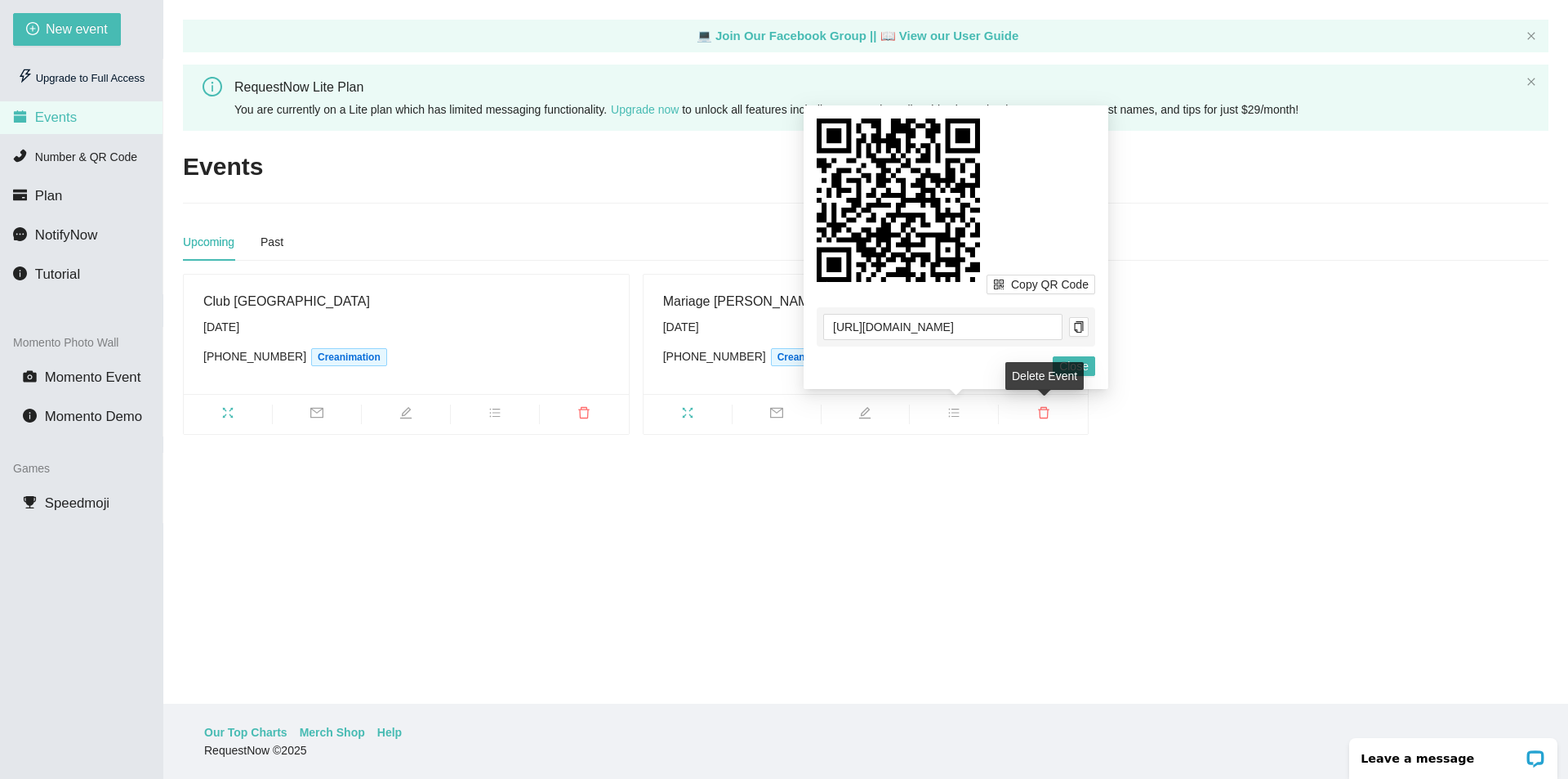
click at [1058, 441] on main "💻 Join Our Facebook Group || 📖 View our User Guide RequestNow Lite Plan You are…" at bounding box center [866, 351] width 1405 height 704
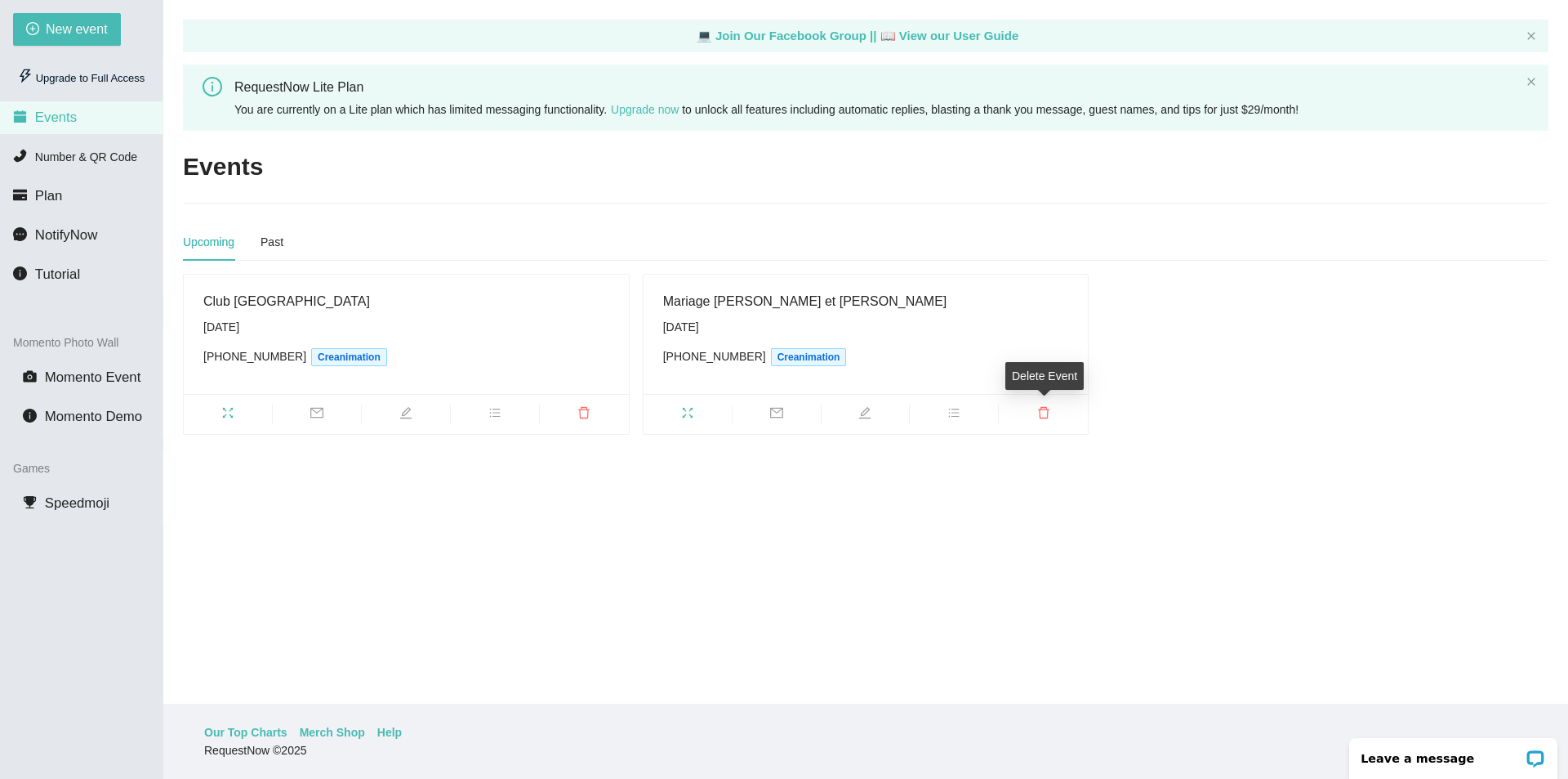
click at [1047, 413] on icon "delete" at bounding box center [1044, 412] width 13 height 13
click at [1132, 368] on span "Delete" at bounding box center [1139, 366] width 33 height 18
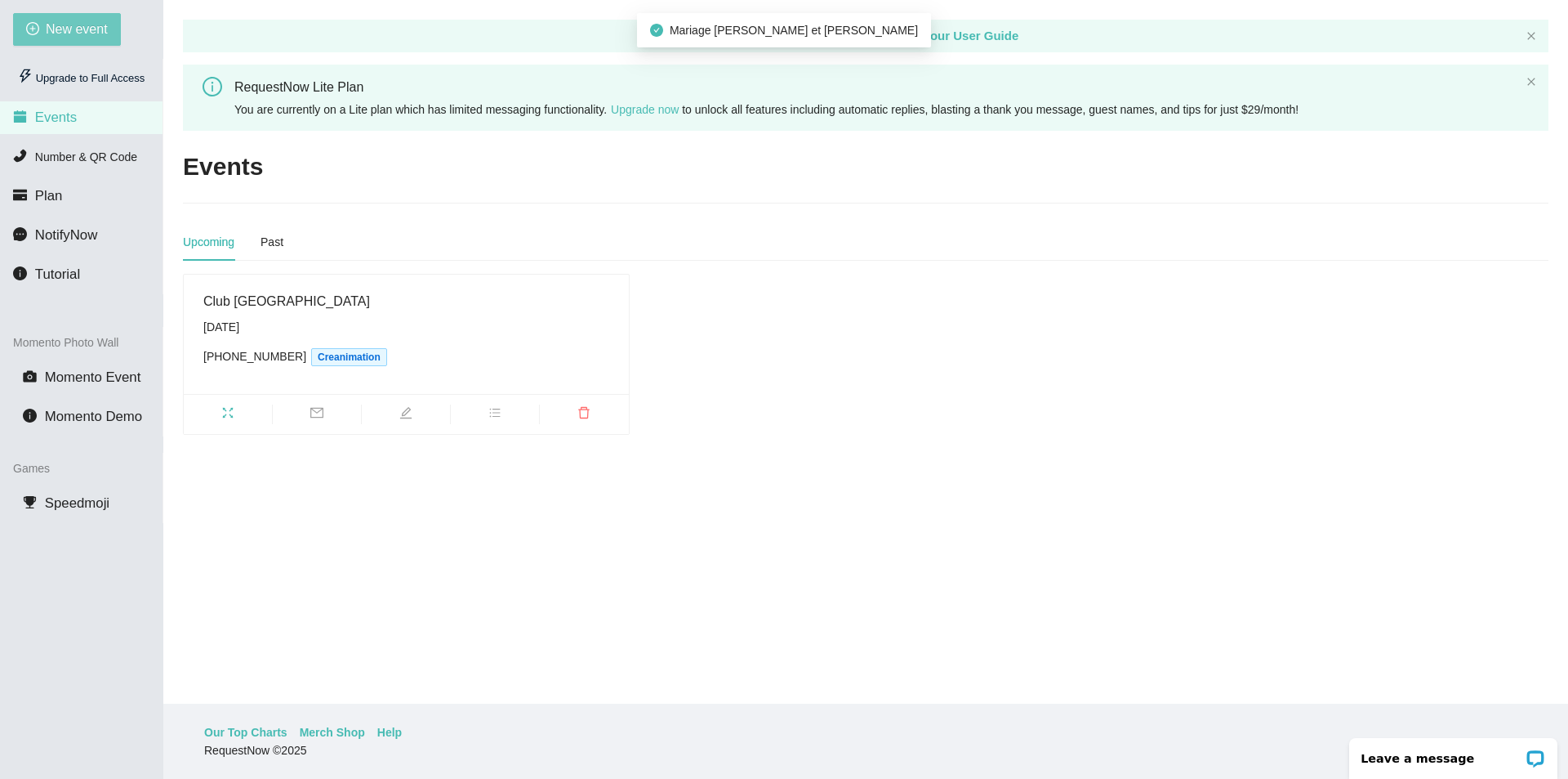
click at [52, 32] on span "New event" at bounding box center [76, 29] width 62 height 21
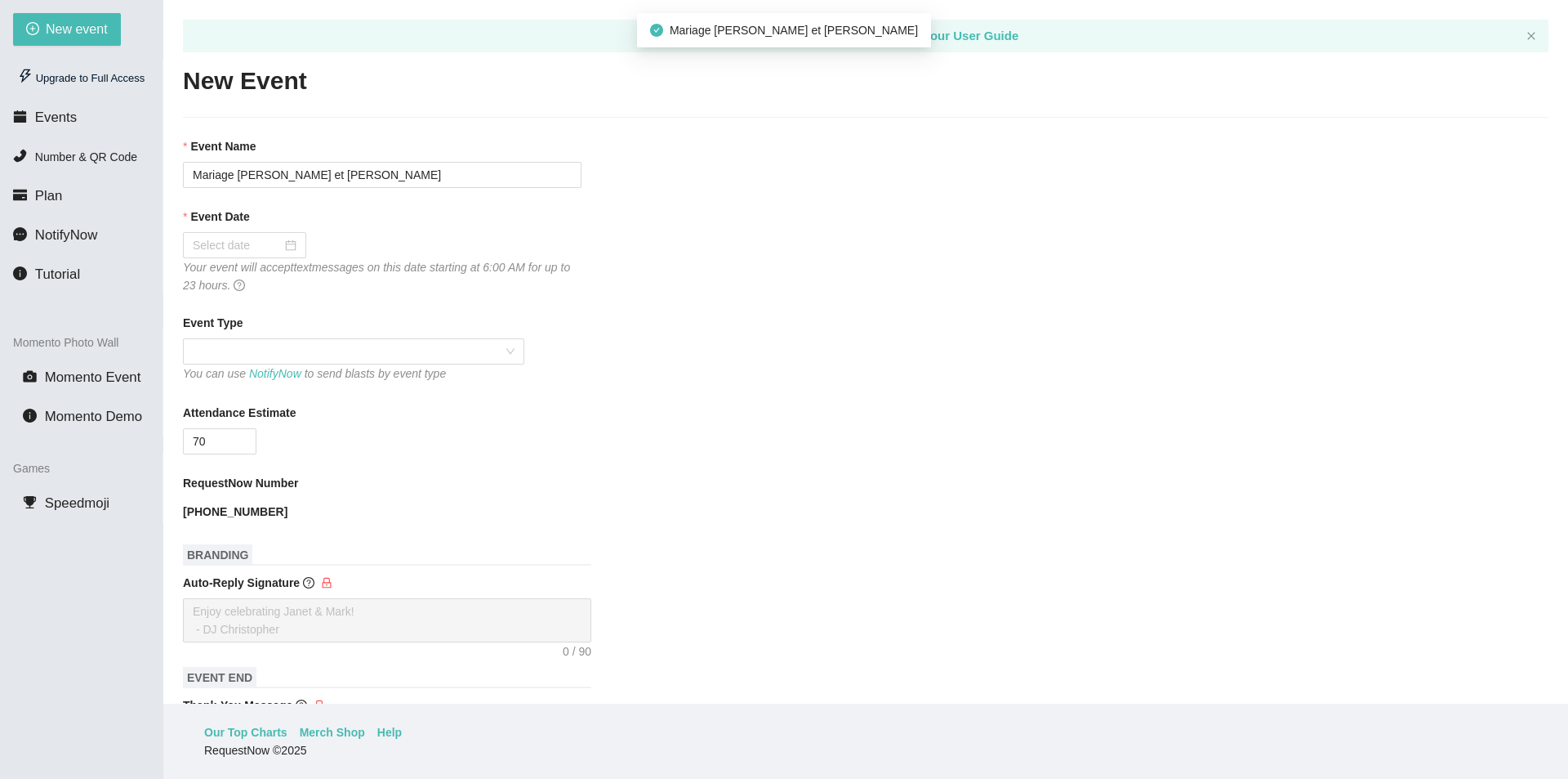
type textarea "[URL][DOMAIN_NAME]"
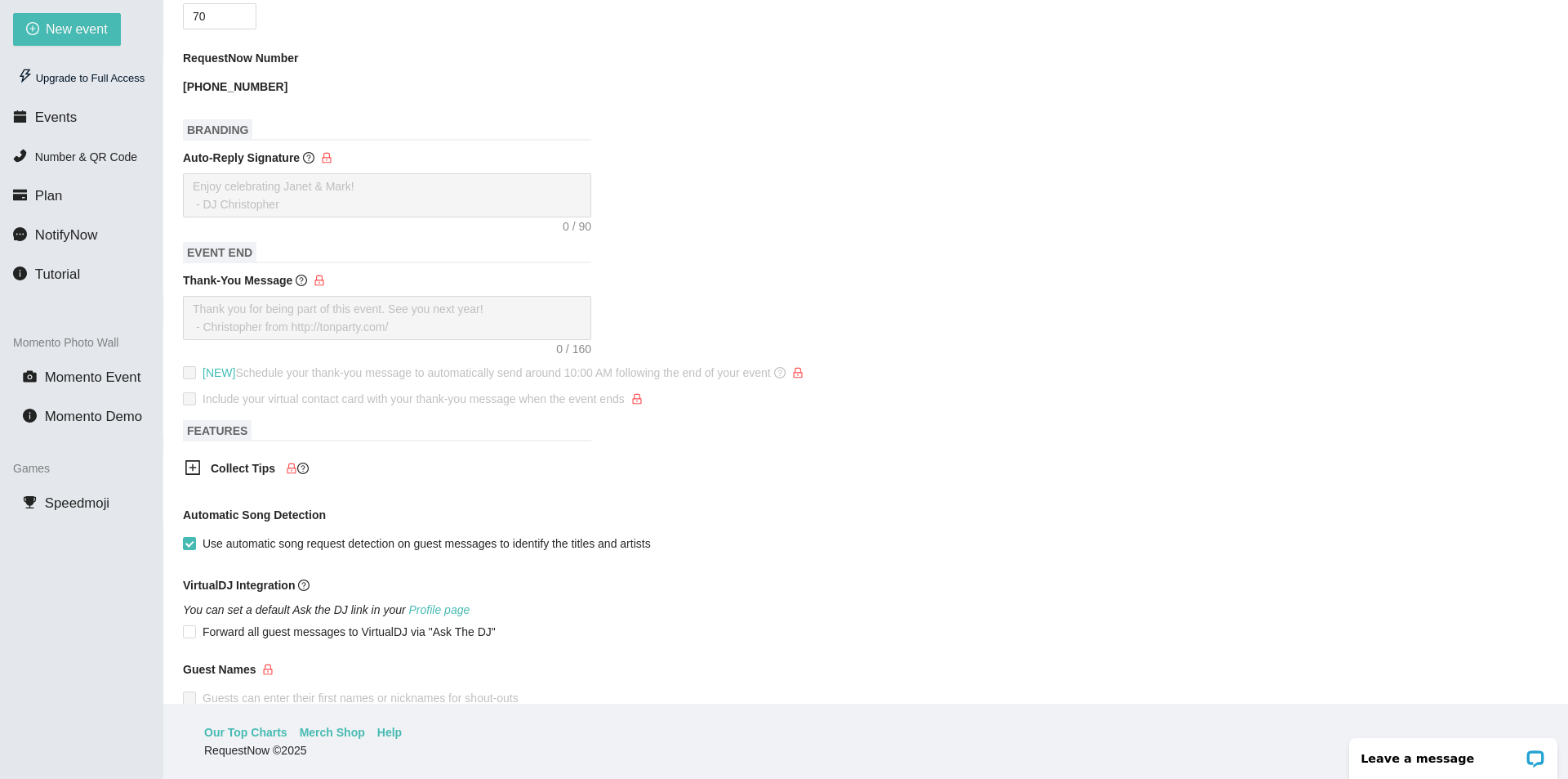
scroll to position [118, 0]
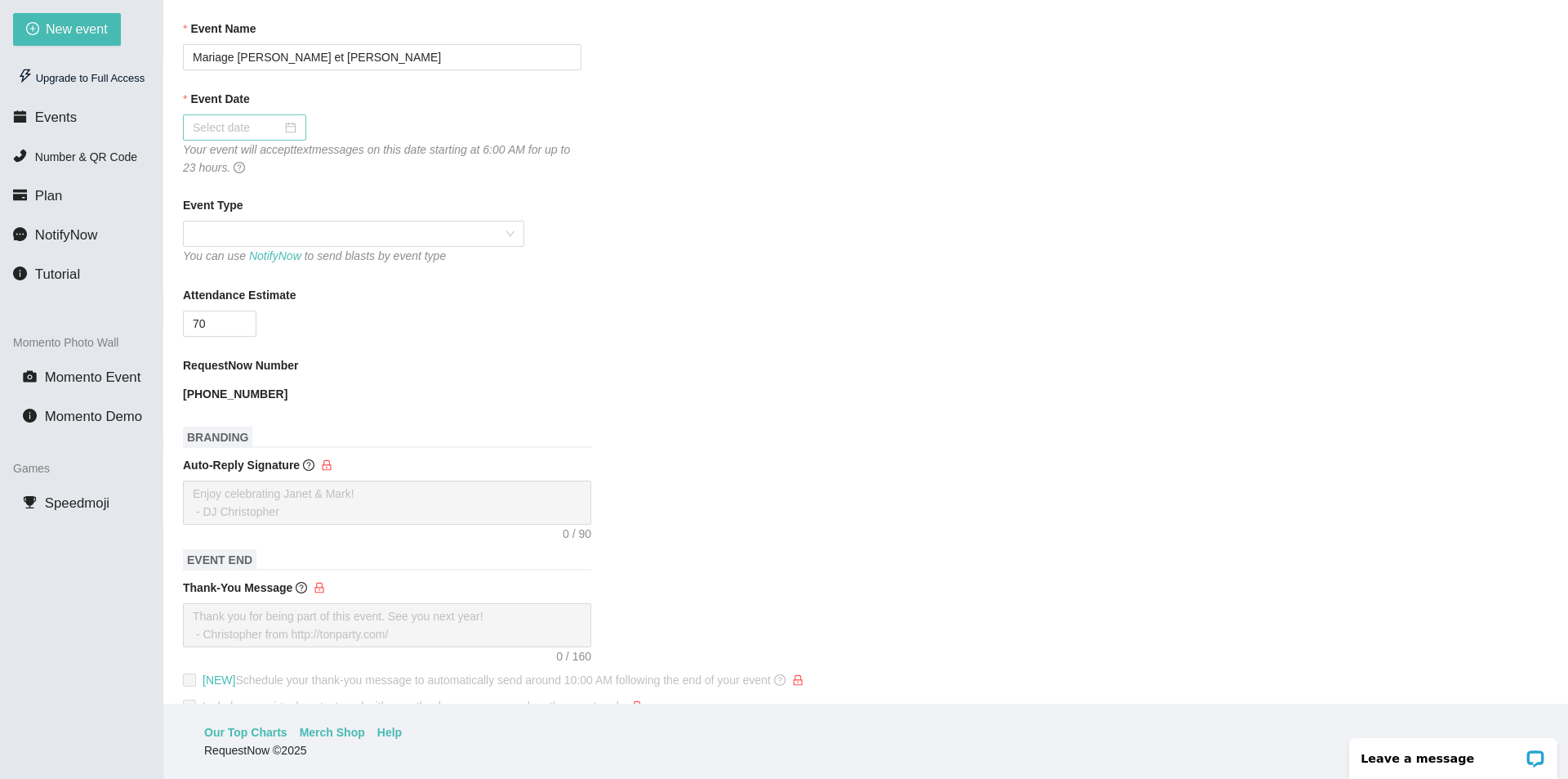
click at [265, 121] on input "Event Date" at bounding box center [237, 128] width 89 height 18
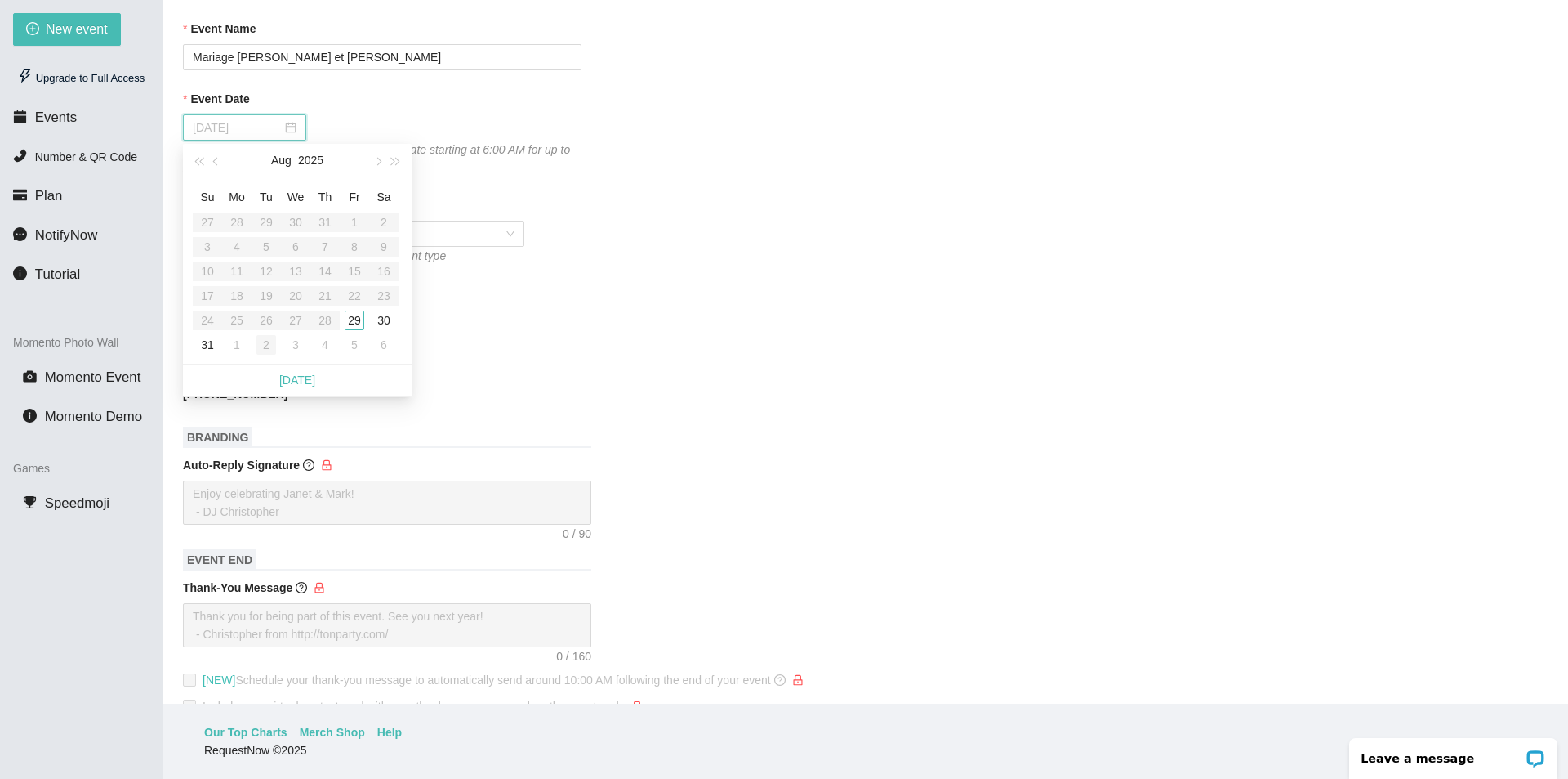
type input "[DATE]"
click at [207, 340] on div "31" at bounding box center [208, 345] width 20 height 20
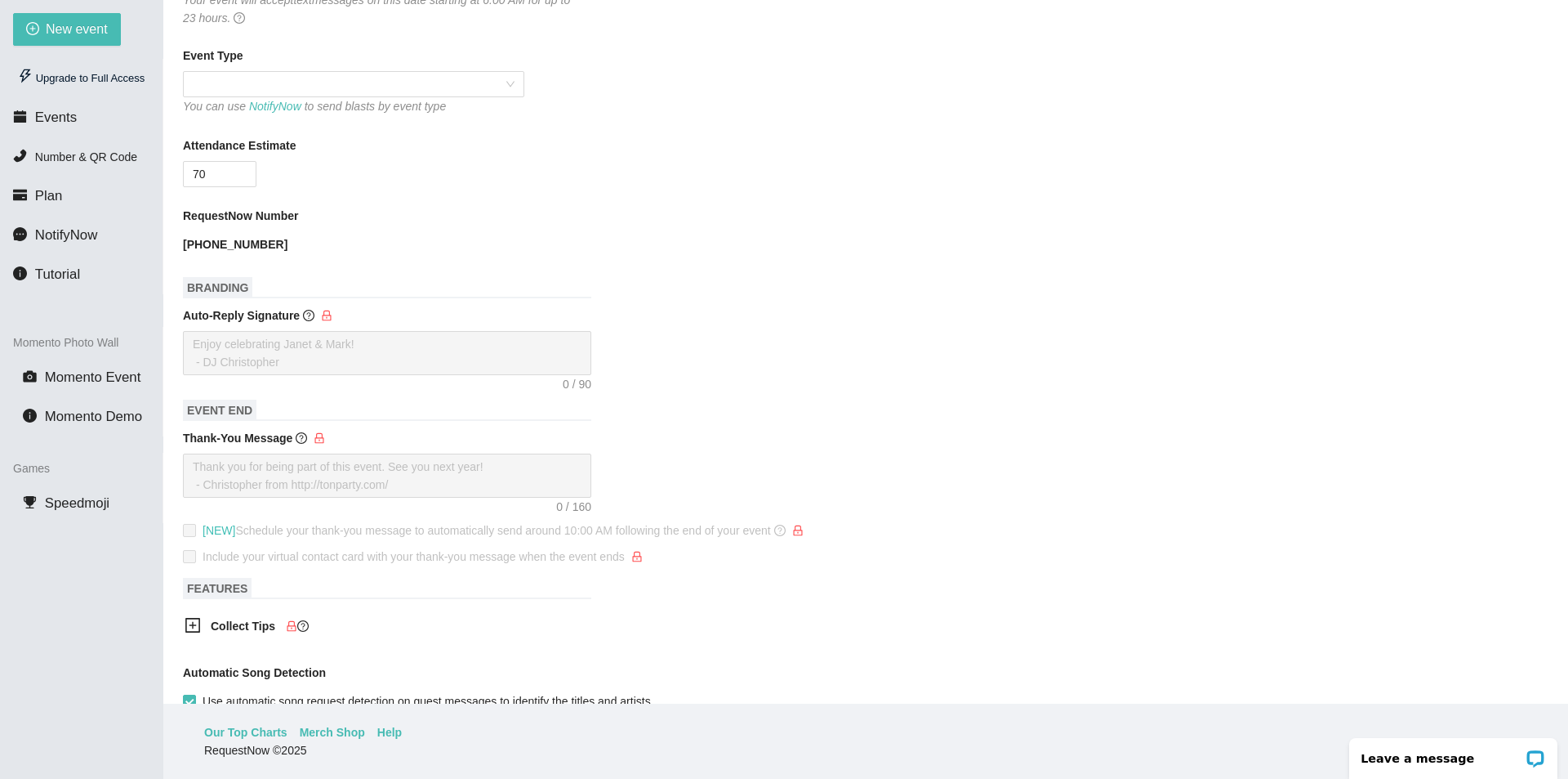
scroll to position [527, 0]
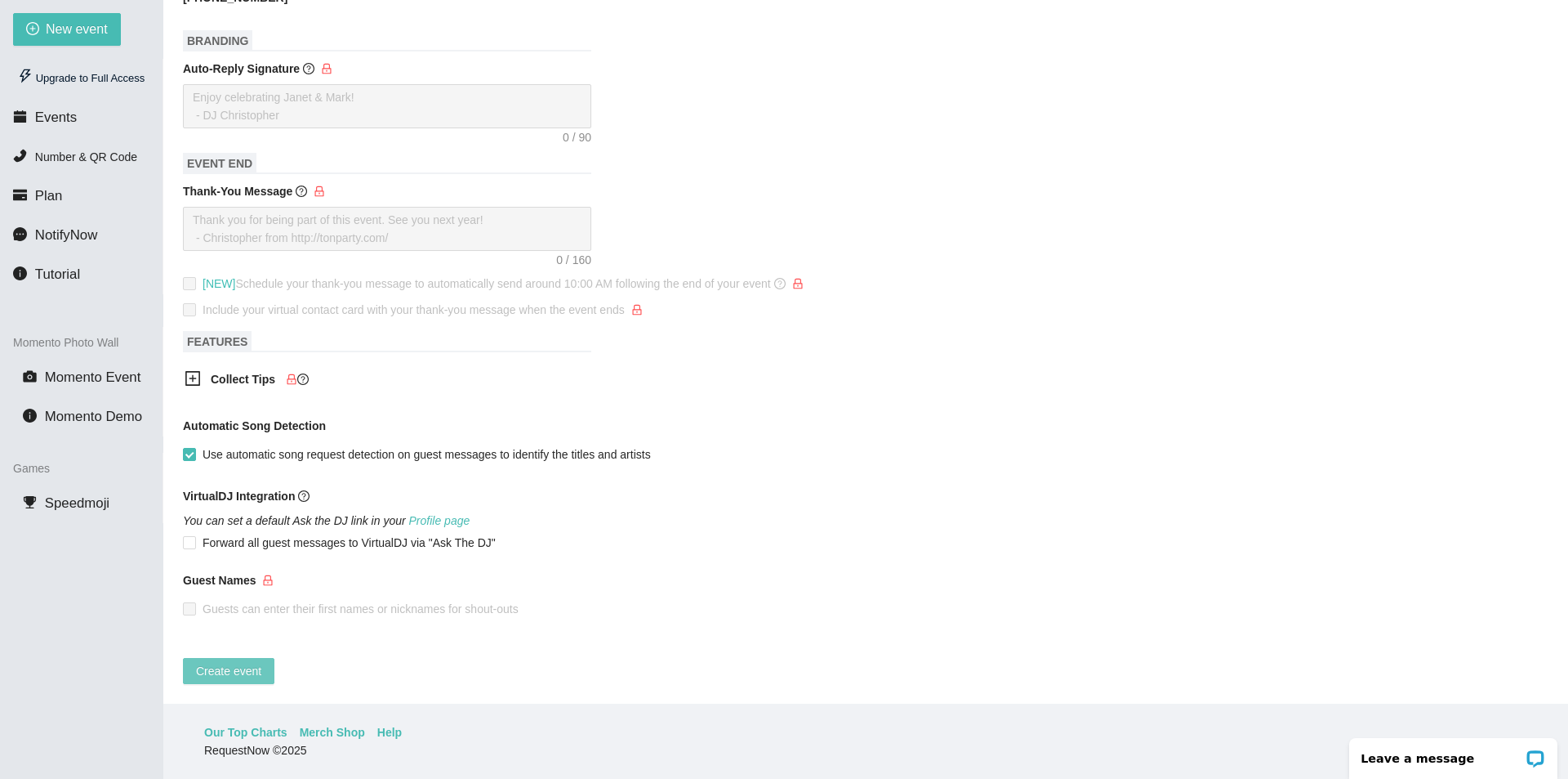
click at [222, 662] on span "Create event" at bounding box center [229, 671] width 65 height 18
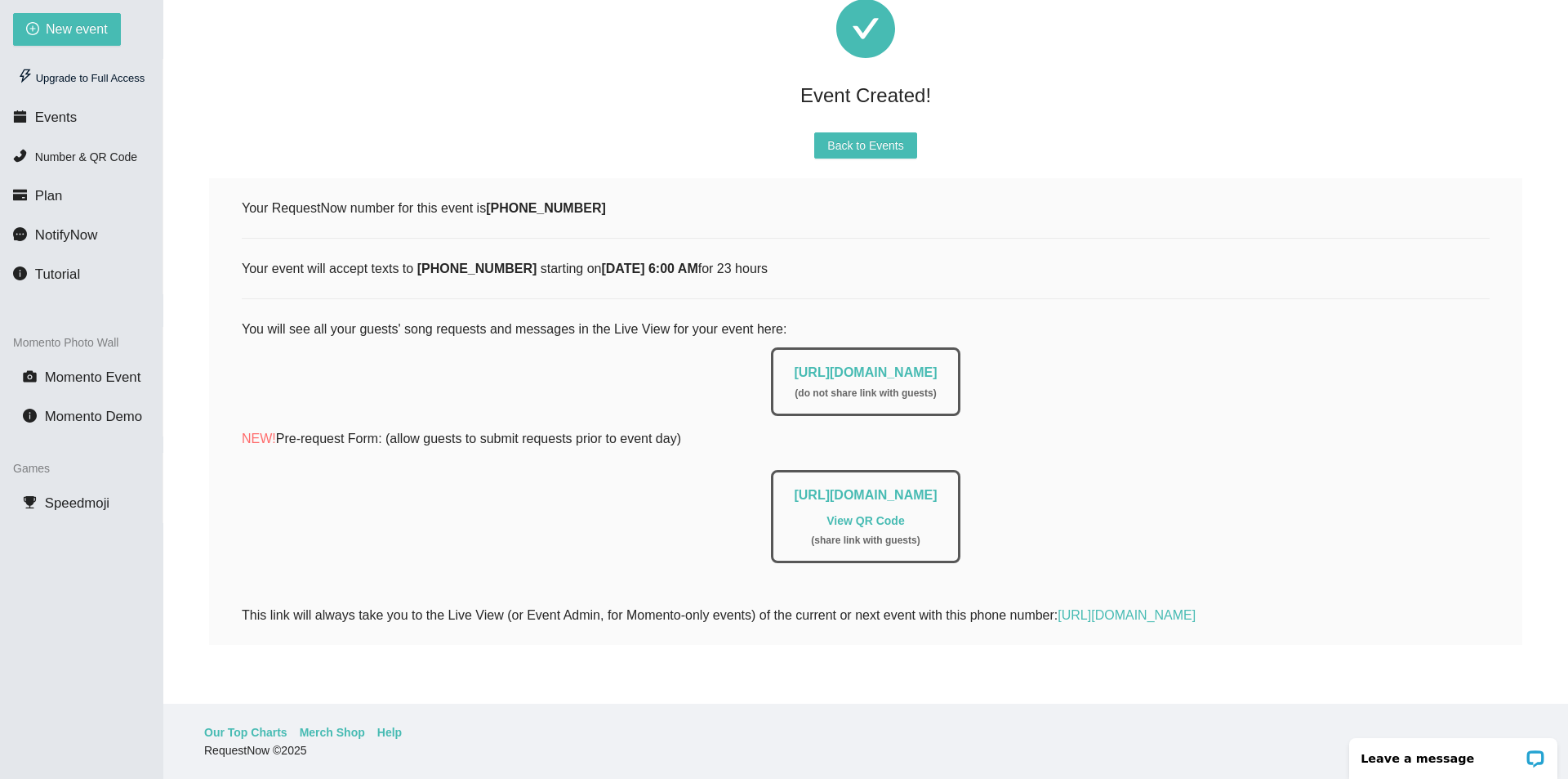
scroll to position [117, 0]
click at [875, 514] on link "View QR Code" at bounding box center [866, 520] width 77 height 13
